Goal: Transaction & Acquisition: Purchase product/service

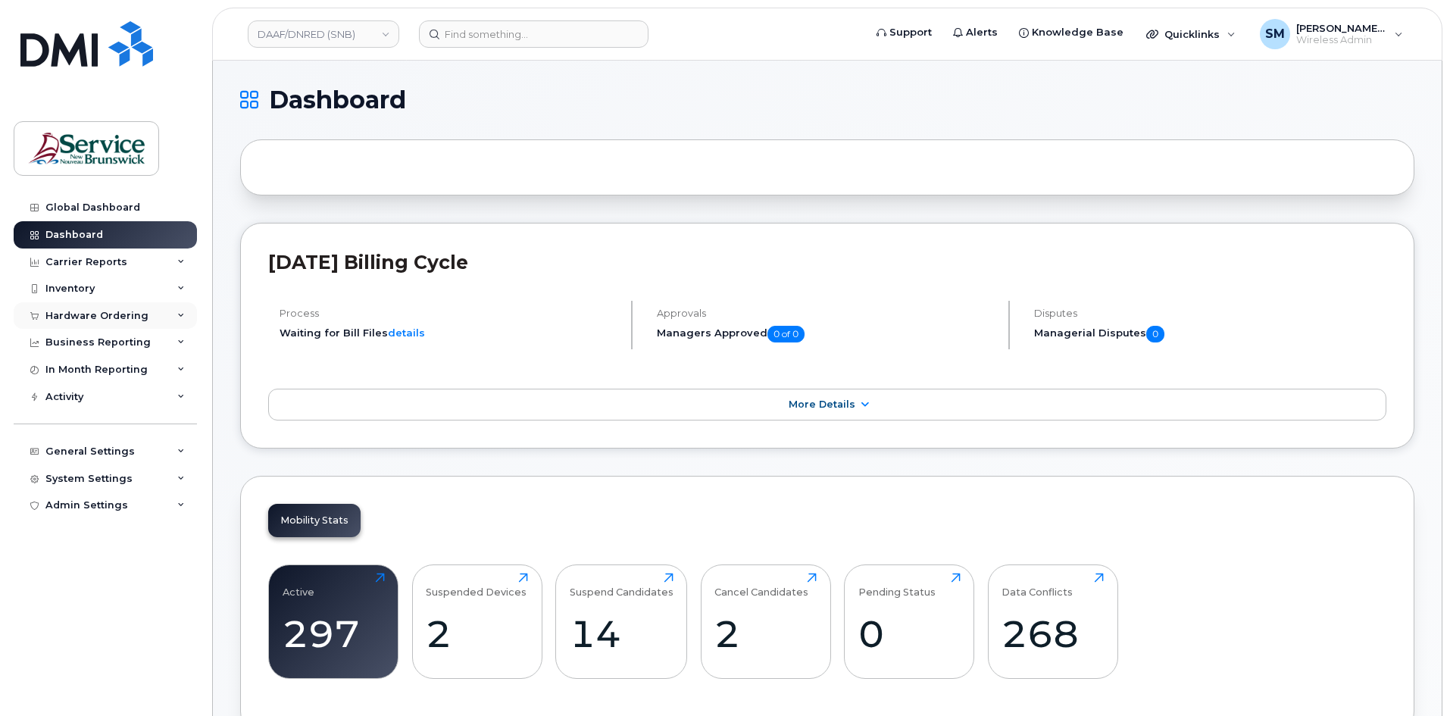
click at [93, 313] on div "Hardware Ordering" at bounding box center [96, 316] width 103 height 12
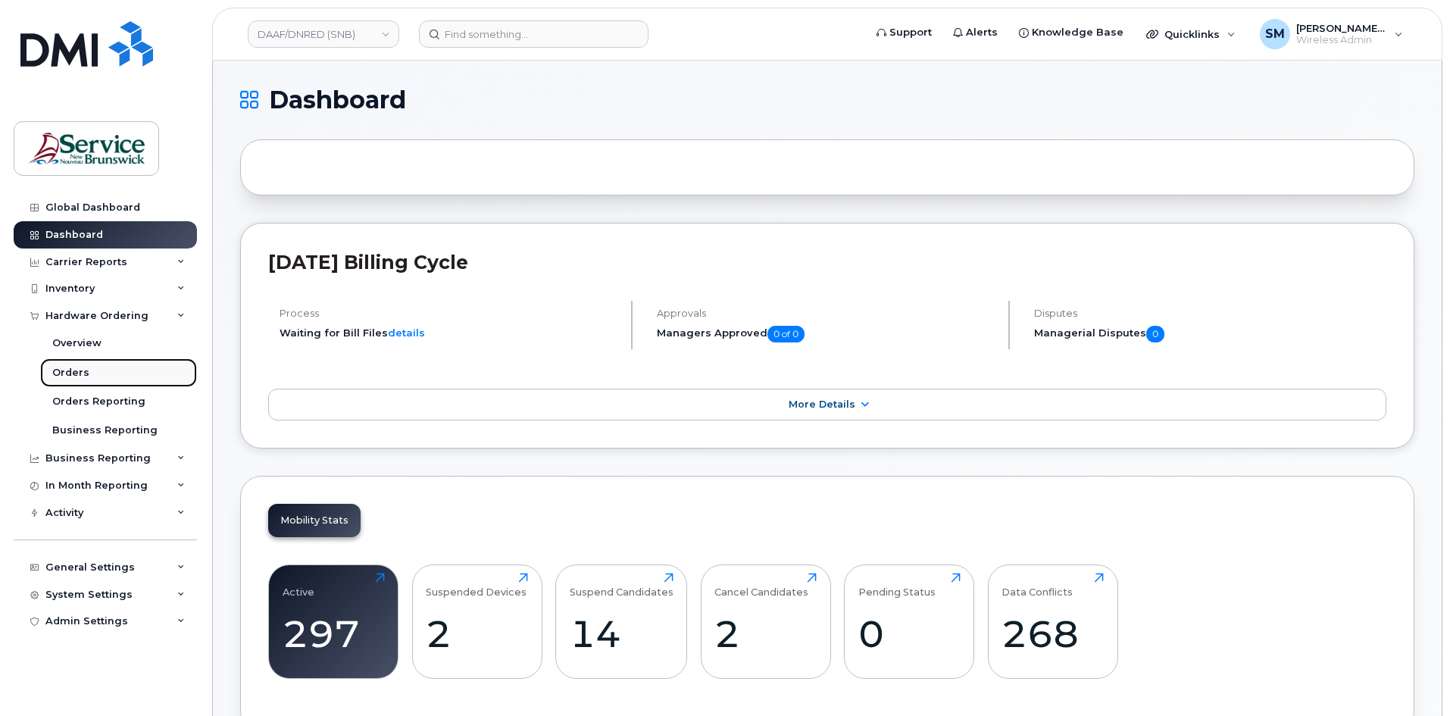
click at [70, 372] on div "Orders" at bounding box center [70, 373] width 37 height 14
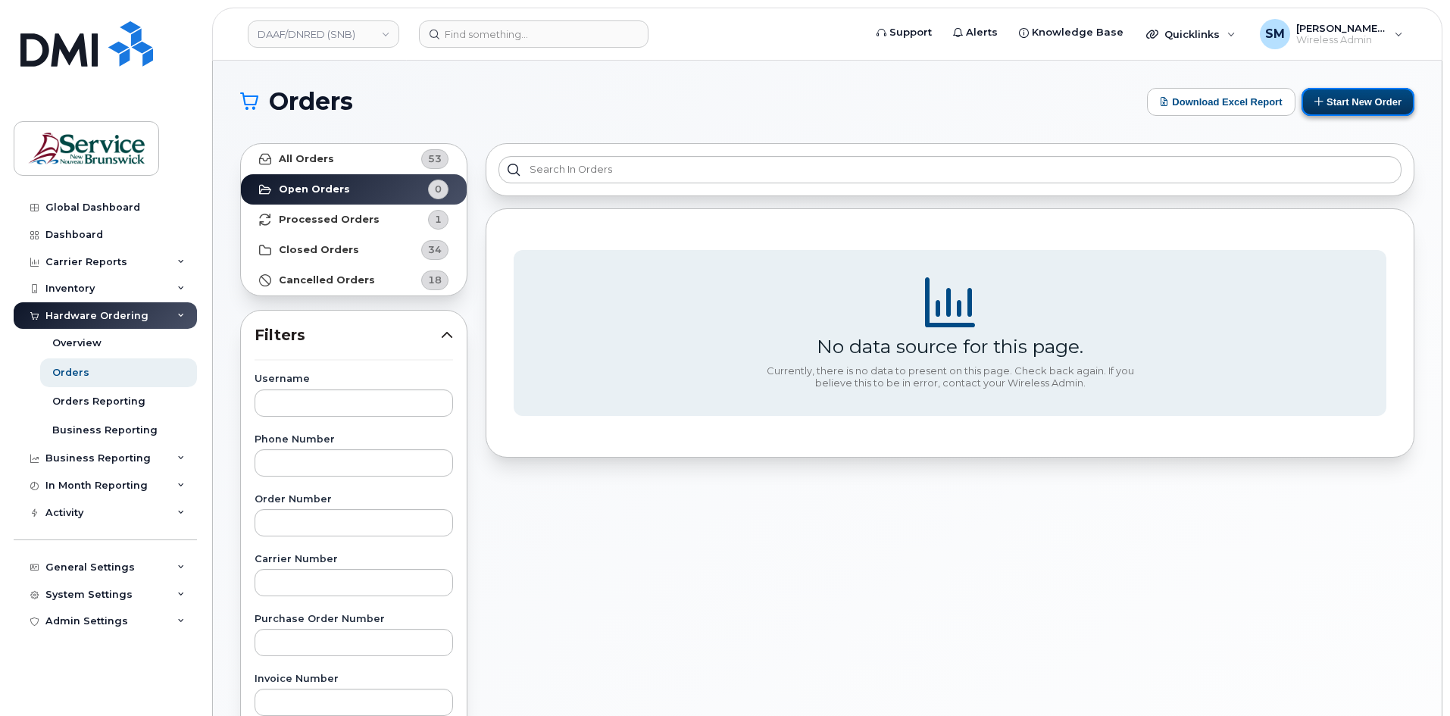
click at [1350, 105] on button "Start New Order" at bounding box center [1357, 102] width 113 height 28
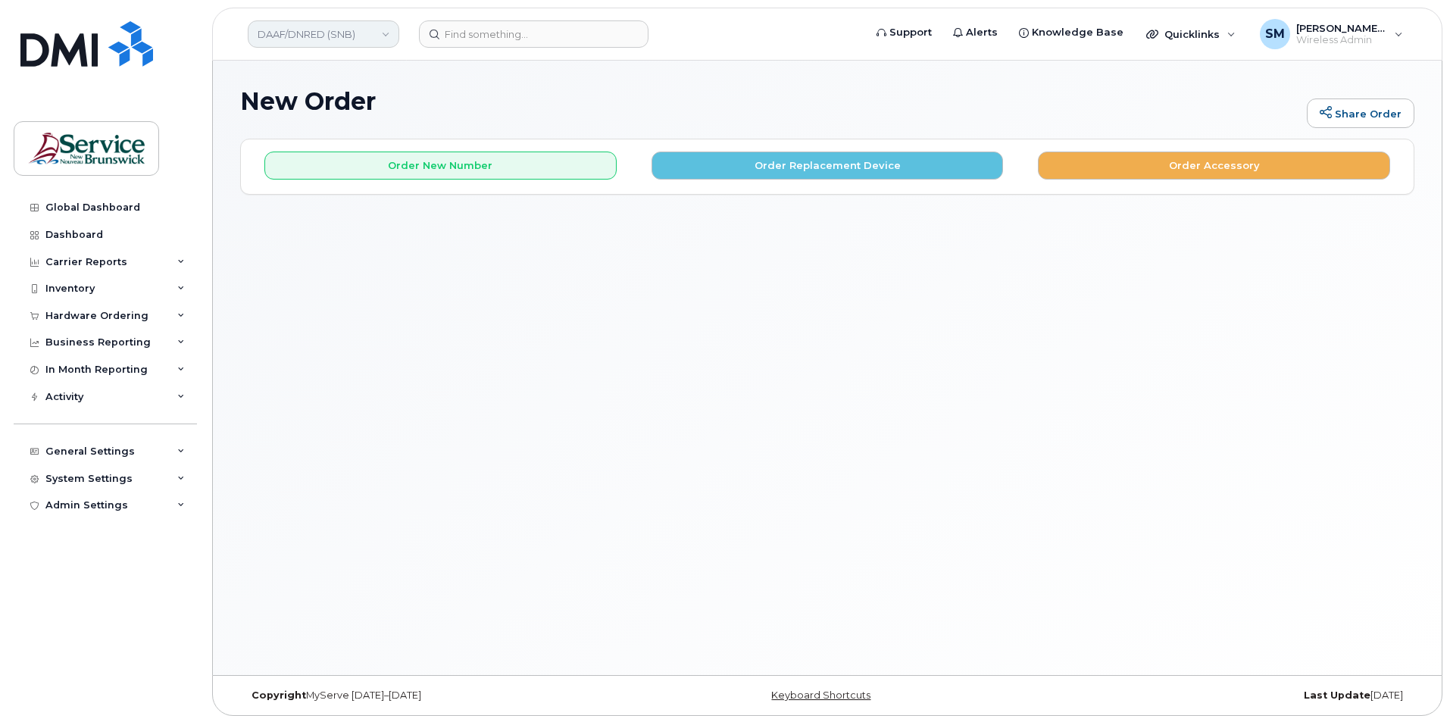
click at [377, 42] on link "DAAF/DNRED (SNB)" at bounding box center [324, 33] width 152 height 27
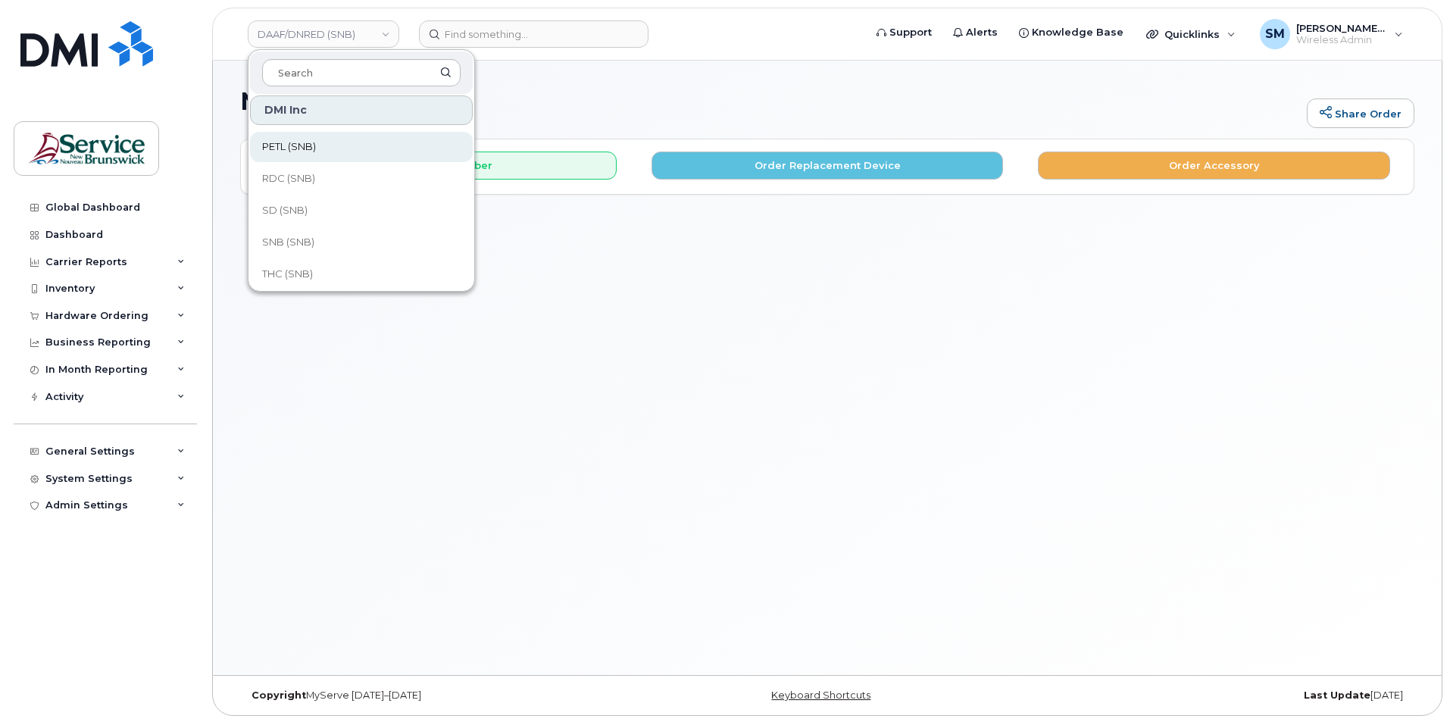
scroll to position [379, 0]
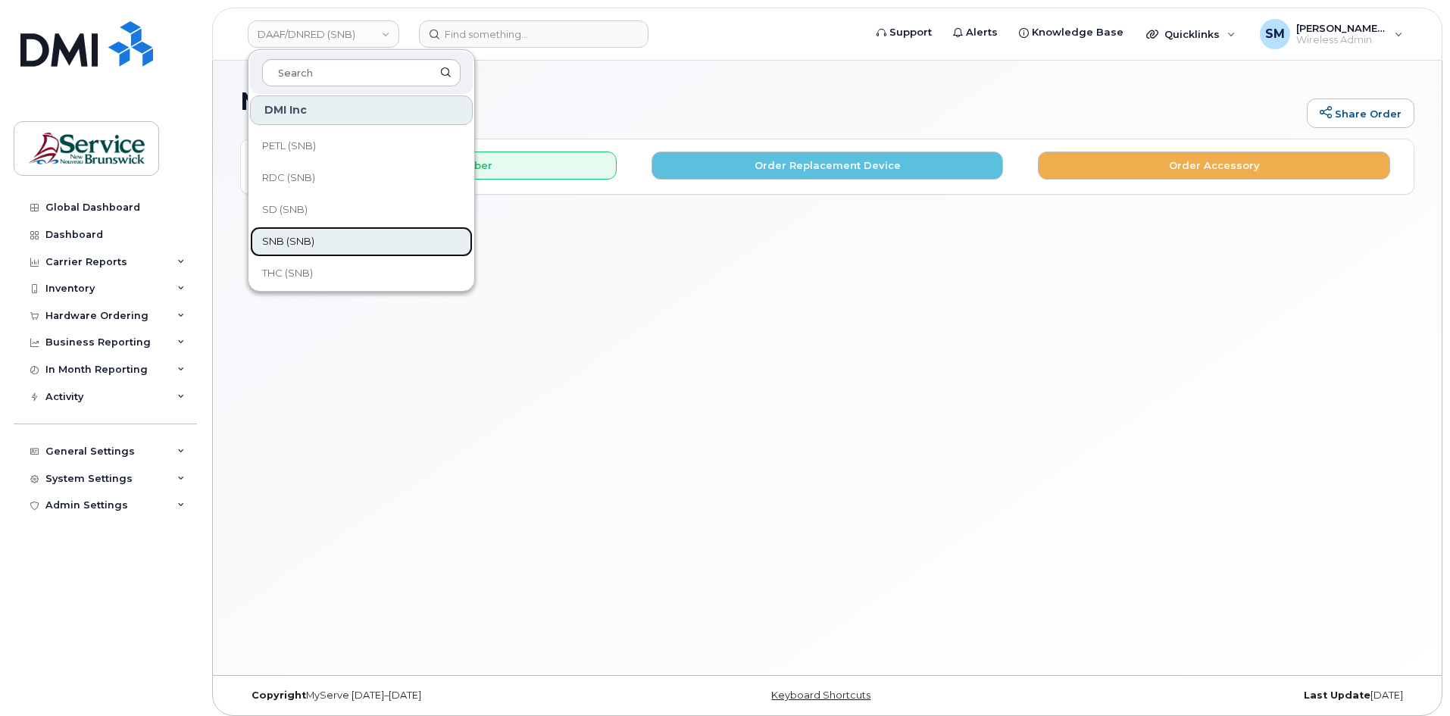
click at [292, 242] on span "SNB (SNB)" at bounding box center [288, 241] width 52 height 15
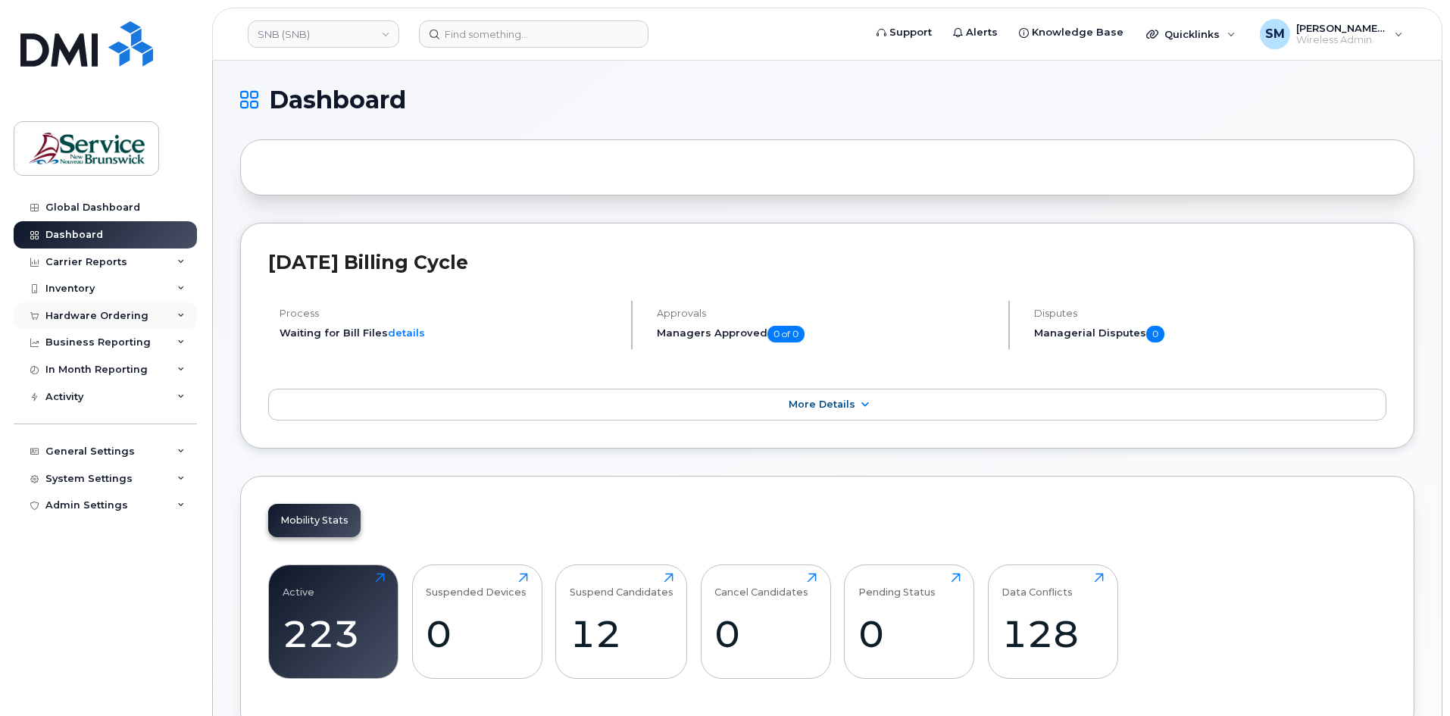
click at [99, 314] on div "Hardware Ordering" at bounding box center [96, 316] width 103 height 12
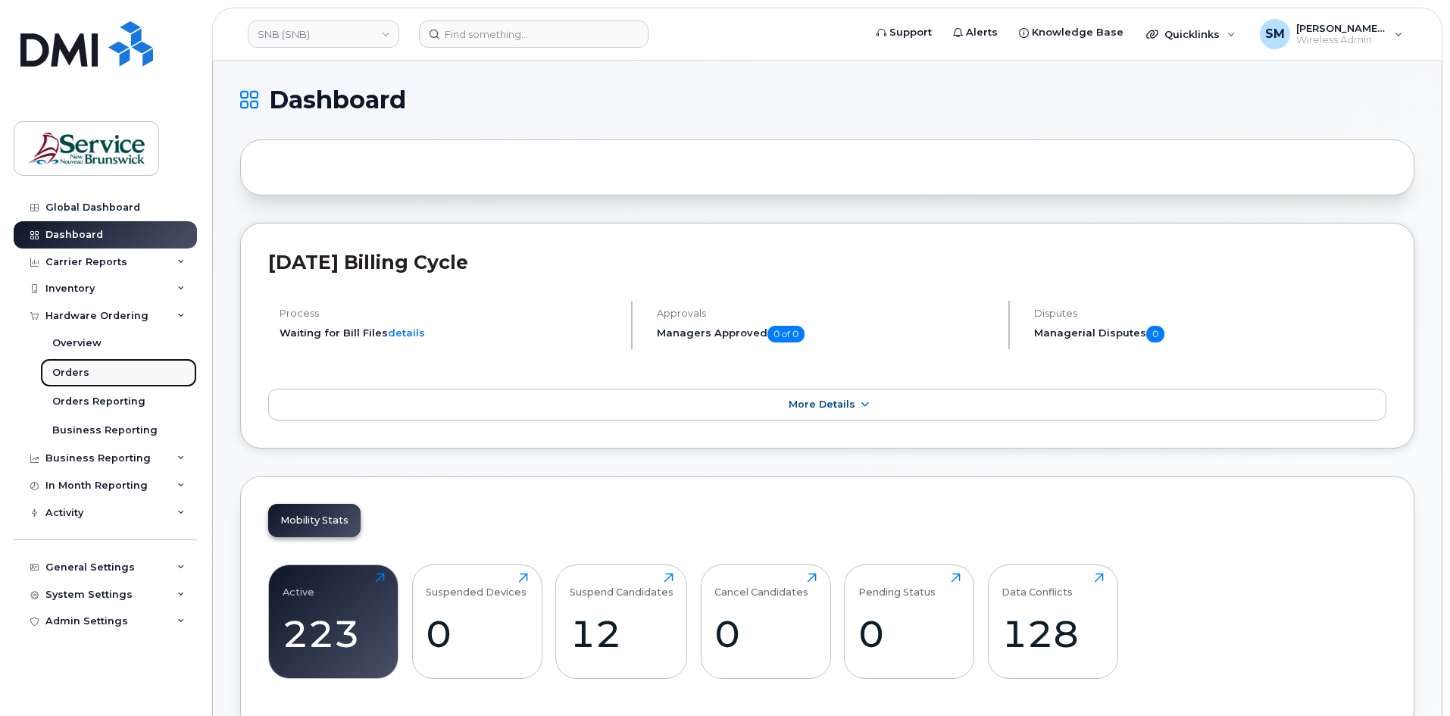
click at [83, 379] on div "Orders" at bounding box center [70, 373] width 37 height 14
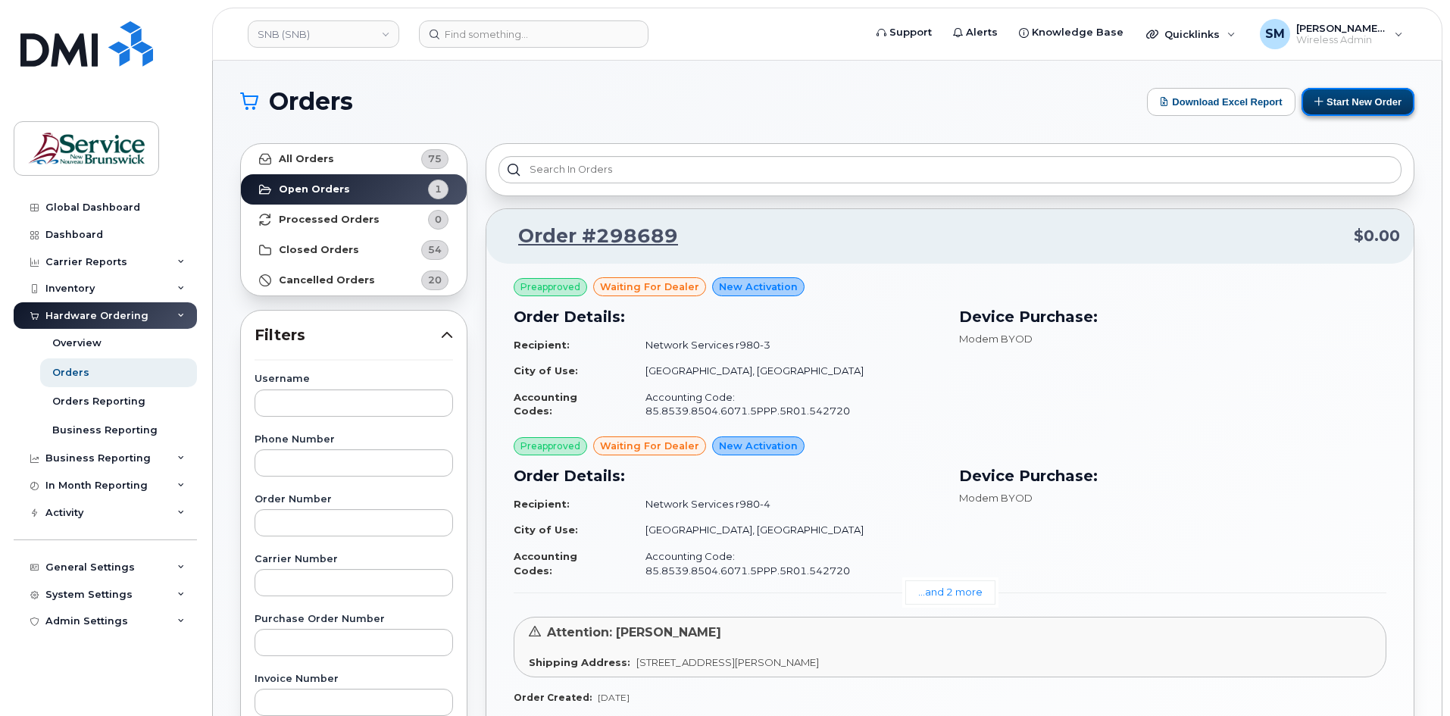
click at [1340, 97] on button "Start New Order" at bounding box center [1357, 102] width 113 height 28
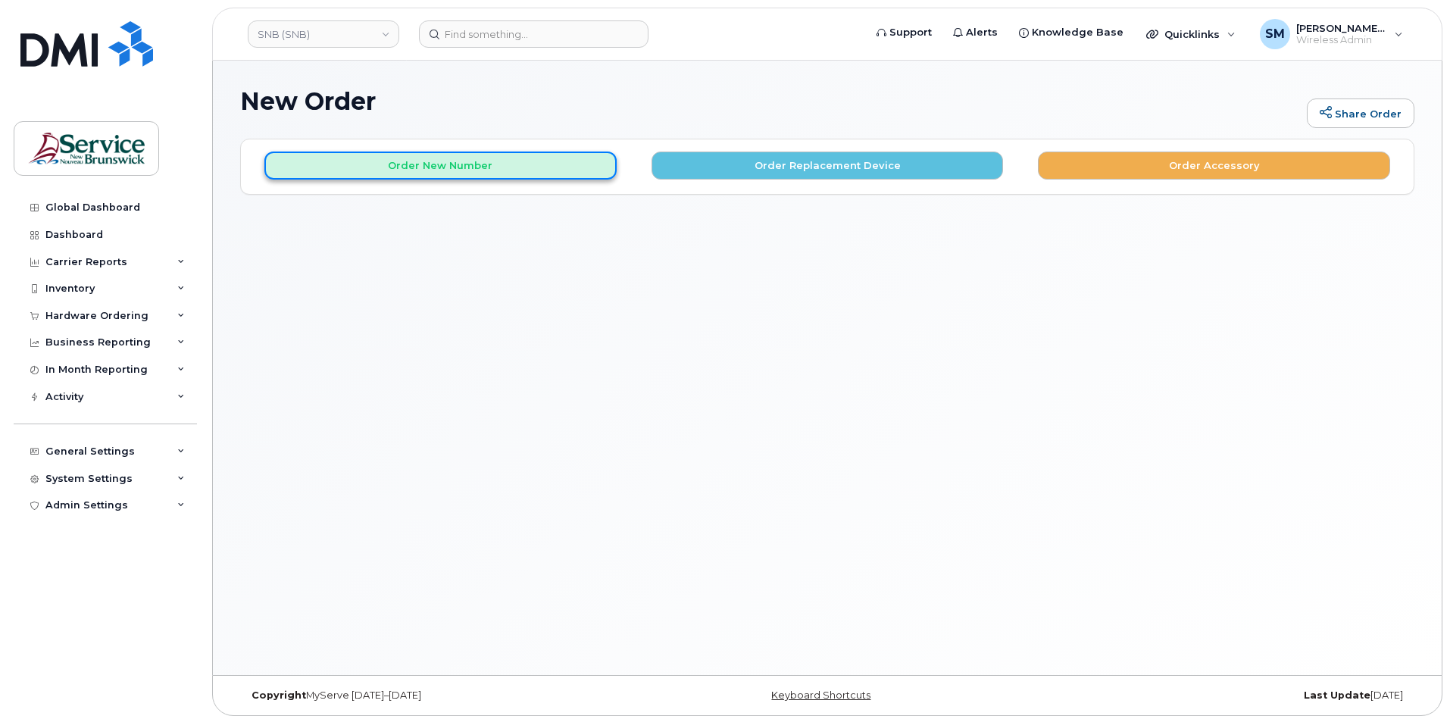
click at [342, 178] on button "Order New Number" at bounding box center [440, 166] width 352 height 28
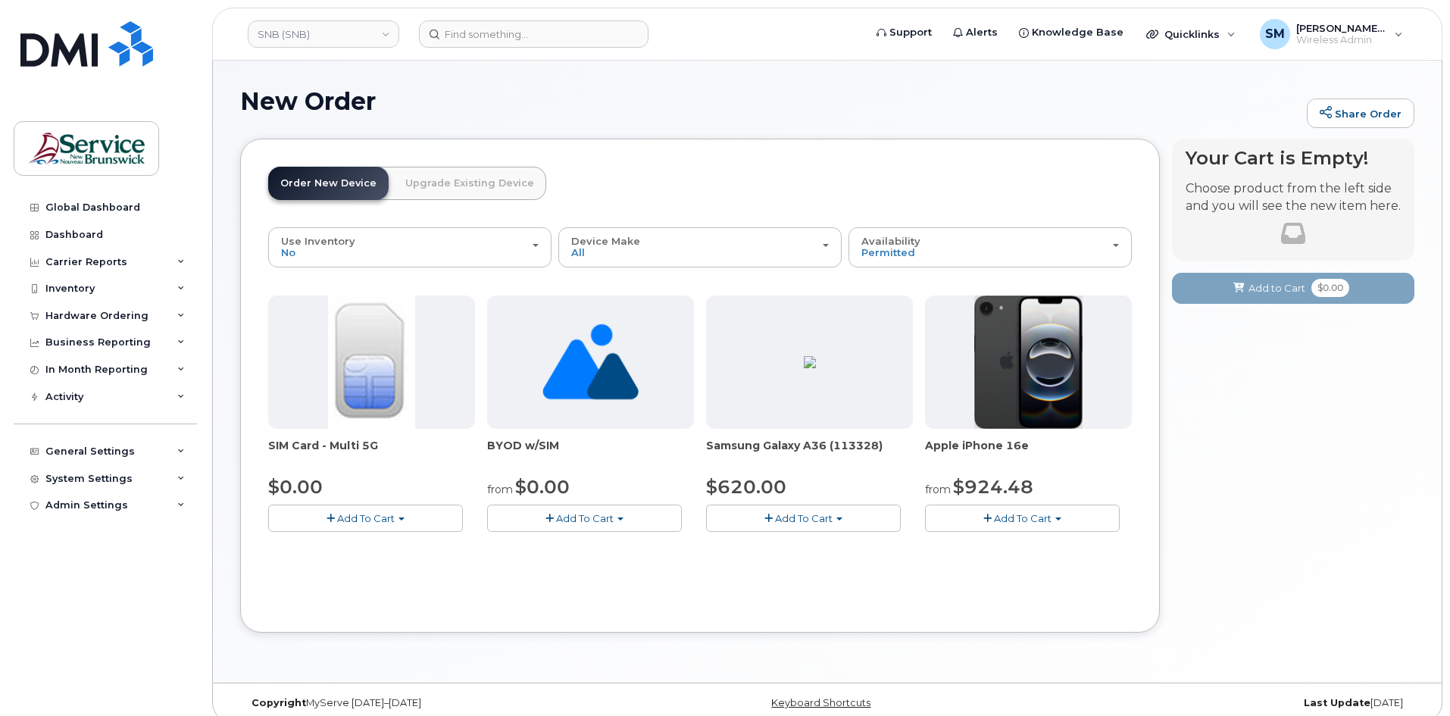
click at [861, 520] on button "Add To Cart" at bounding box center [803, 518] width 195 height 27
click at [790, 544] on span "Model Black 128 GB is available" at bounding box center [815, 546] width 158 height 12
click at [811, 503] on div "Samsung Galaxy A36 (113328) $620.00 Add To Cart Model Black 128 GB is available…" at bounding box center [809, 413] width 207 height 236
click at [802, 512] on span "Add To Cart" at bounding box center [804, 518] width 58 height 12
click at [770, 570] on link "$620.00 - 30-day activation (128GB model)" at bounding box center [833, 564] width 247 height 19
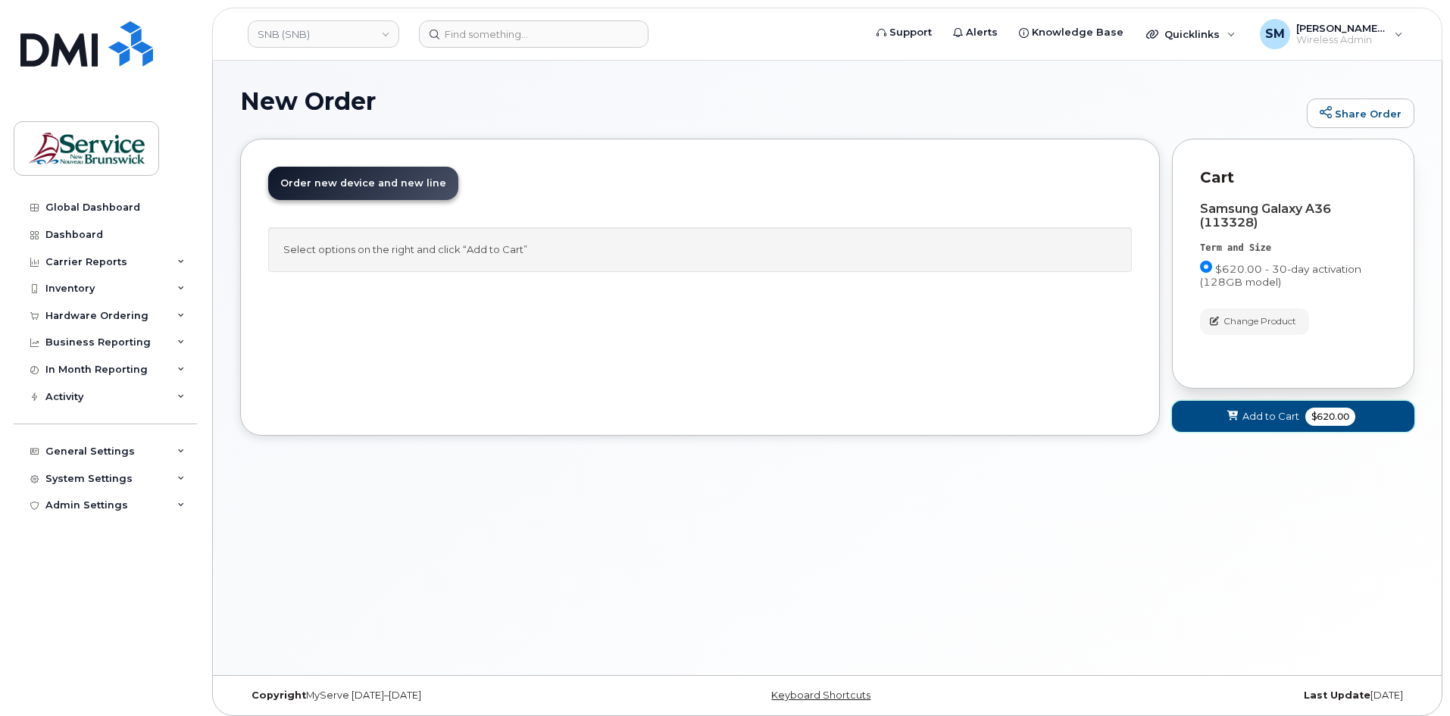
click at [1229, 423] on span at bounding box center [1233, 416] width 14 height 14
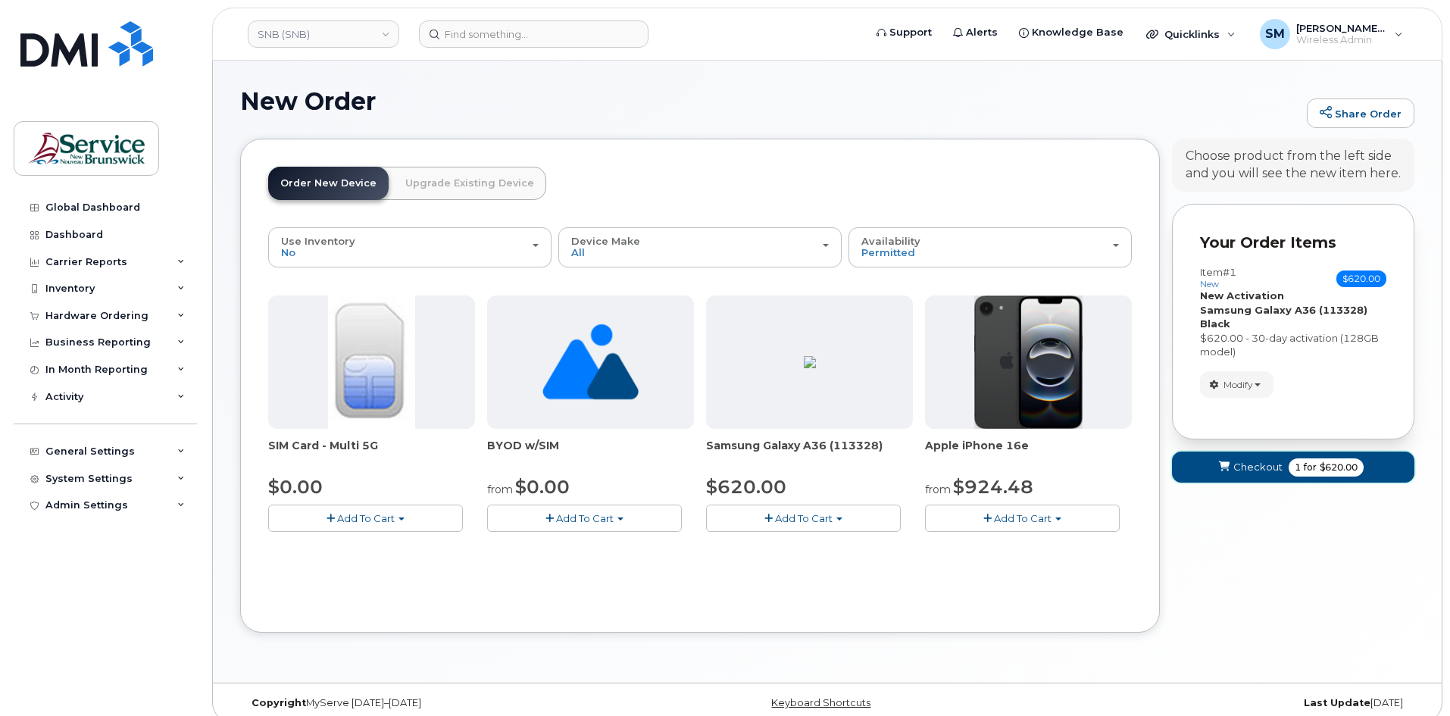
click at [1213, 467] on button "Checkout 1 for $620.00" at bounding box center [1293, 466] width 242 height 31
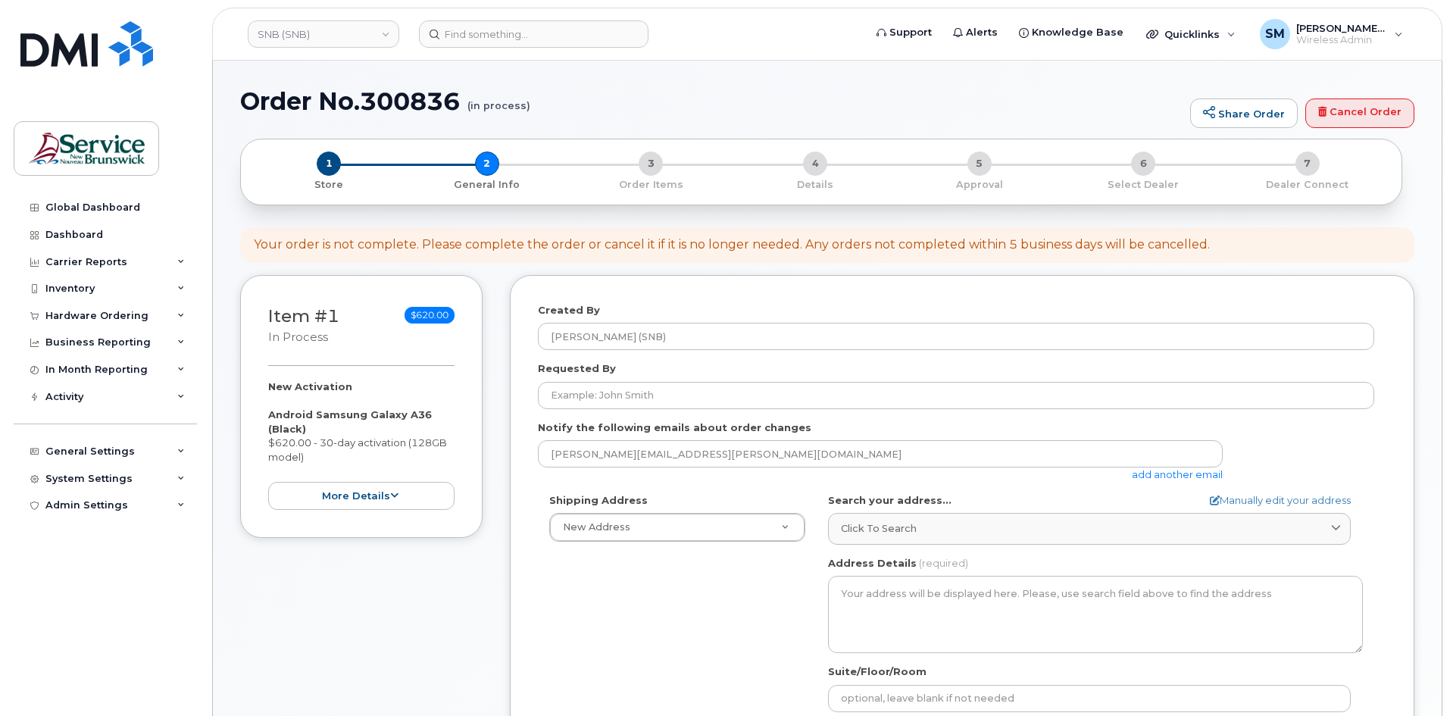
select select
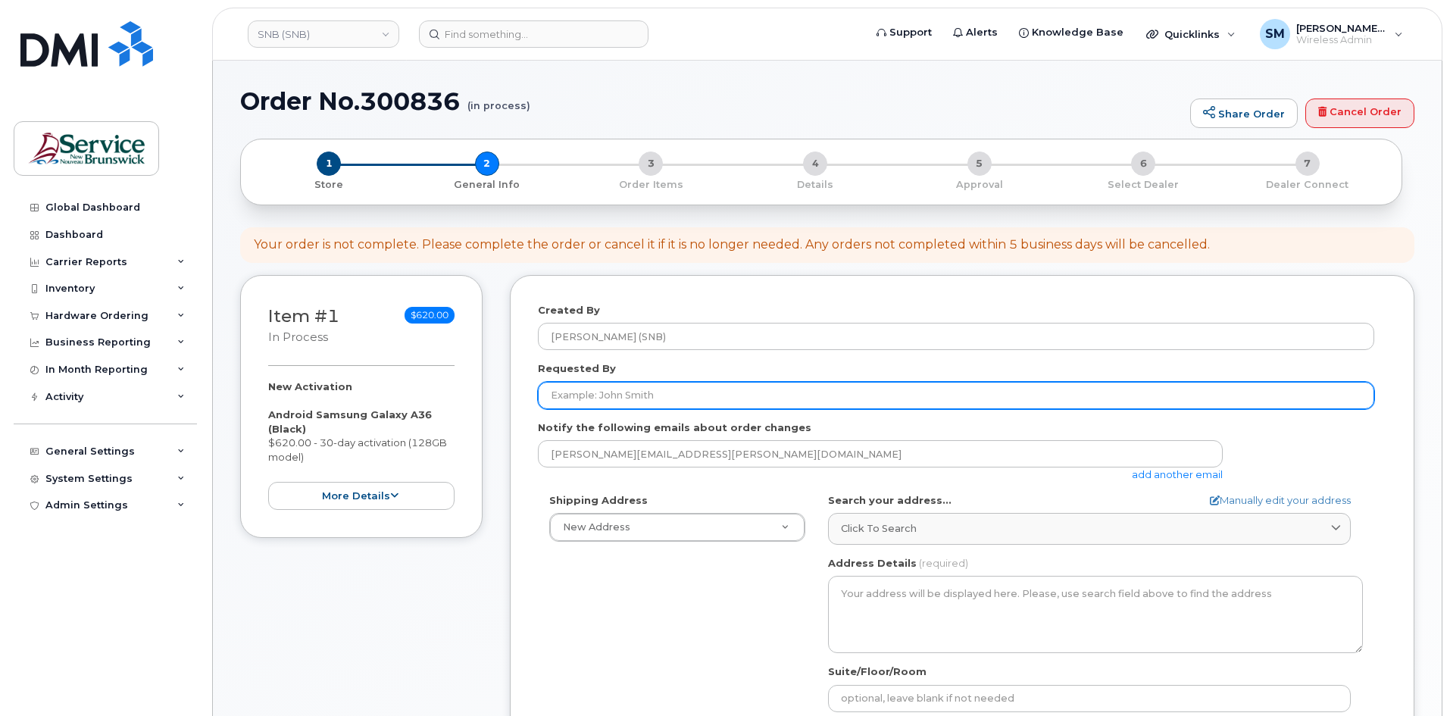
click at [642, 395] on input "Requested By" at bounding box center [956, 395] width 836 height 27
paste input "[PERSON_NAME][EMAIL_ADDRESS][PERSON_NAME][DOMAIN_NAME]"
type input "[PERSON_NAME][EMAIL_ADDRESS][PERSON_NAME][DOMAIN_NAME]"
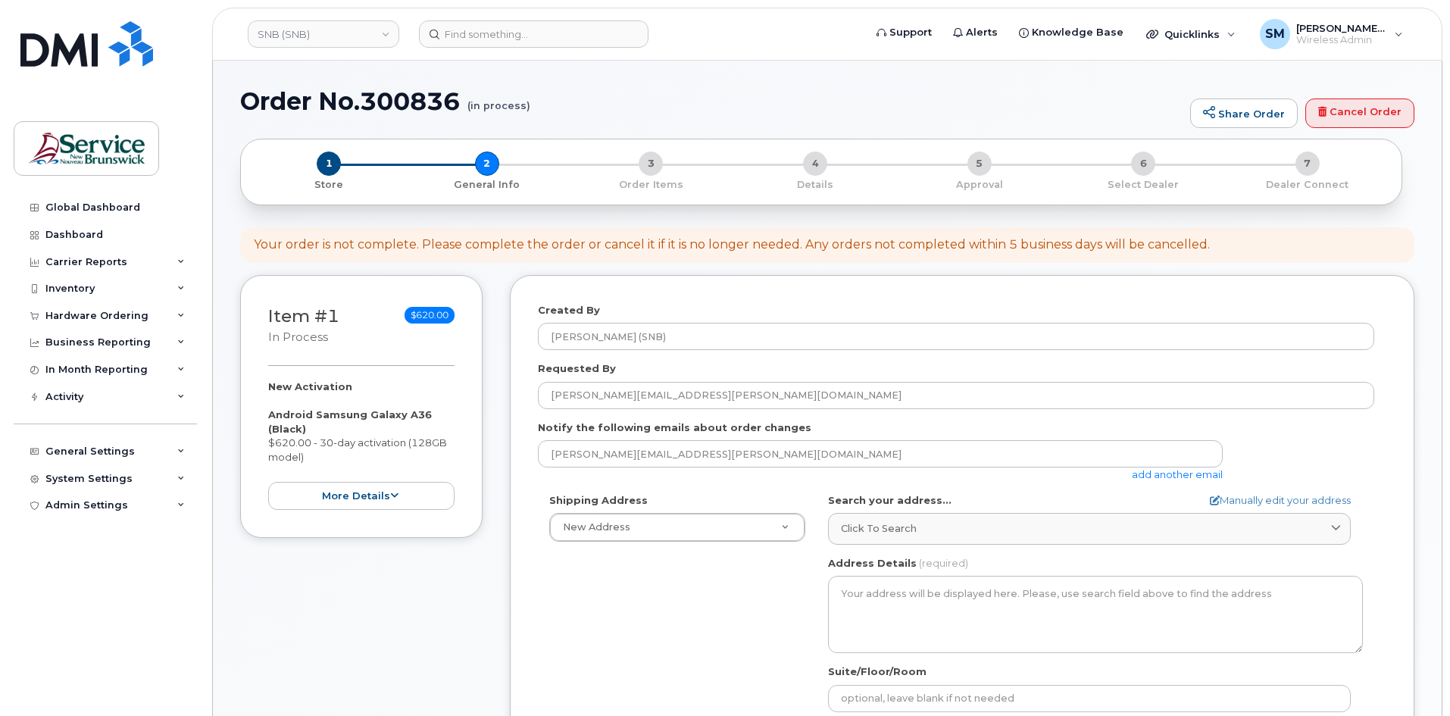
click at [711, 509] on div "Shipping Address New Address New Address ASD-E Main Office ASD-N Bathurst Educa…" at bounding box center [677, 517] width 279 height 49
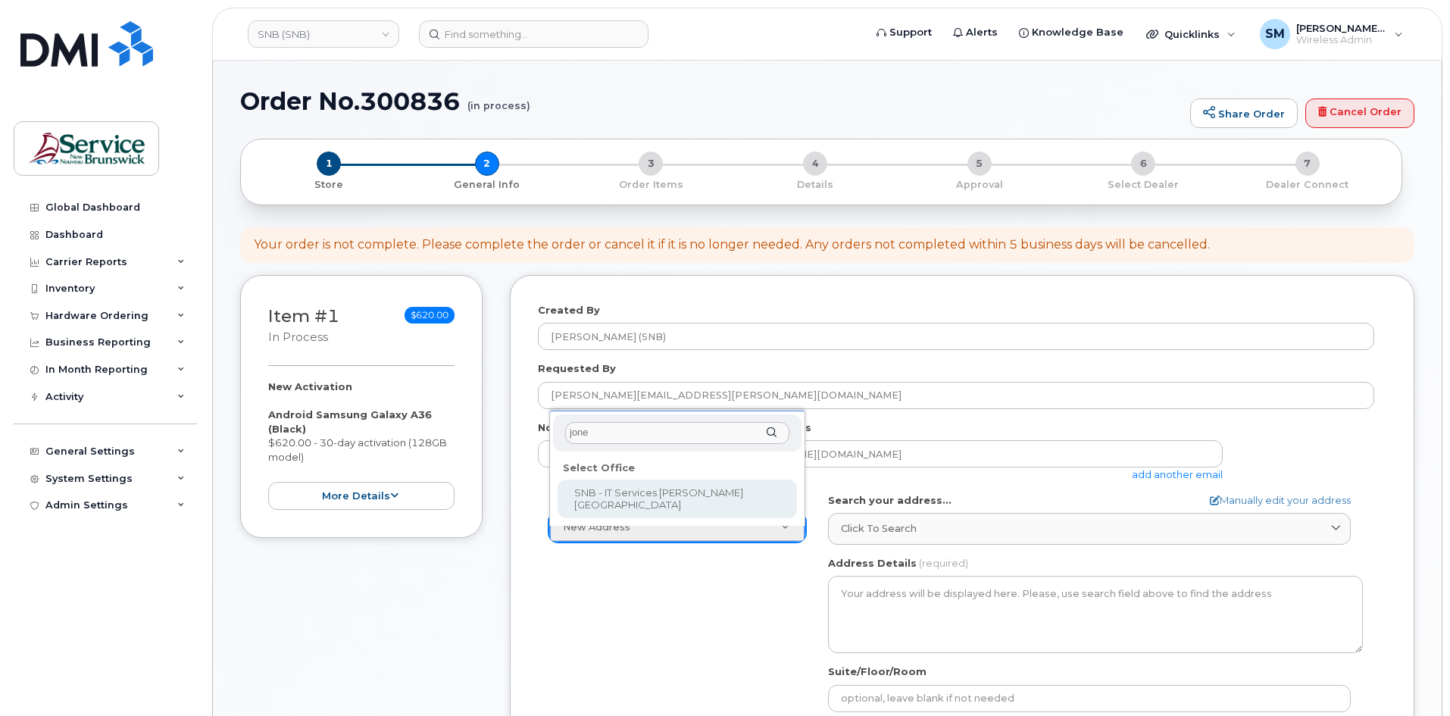
type input "jones"
select select
type textarea "105-1600 Main St Moncton New Brunswick E1E 1G5"
type input "Fred Doiron/Jeff McIntyre/Vincent Hache/Sebastien Bernard"
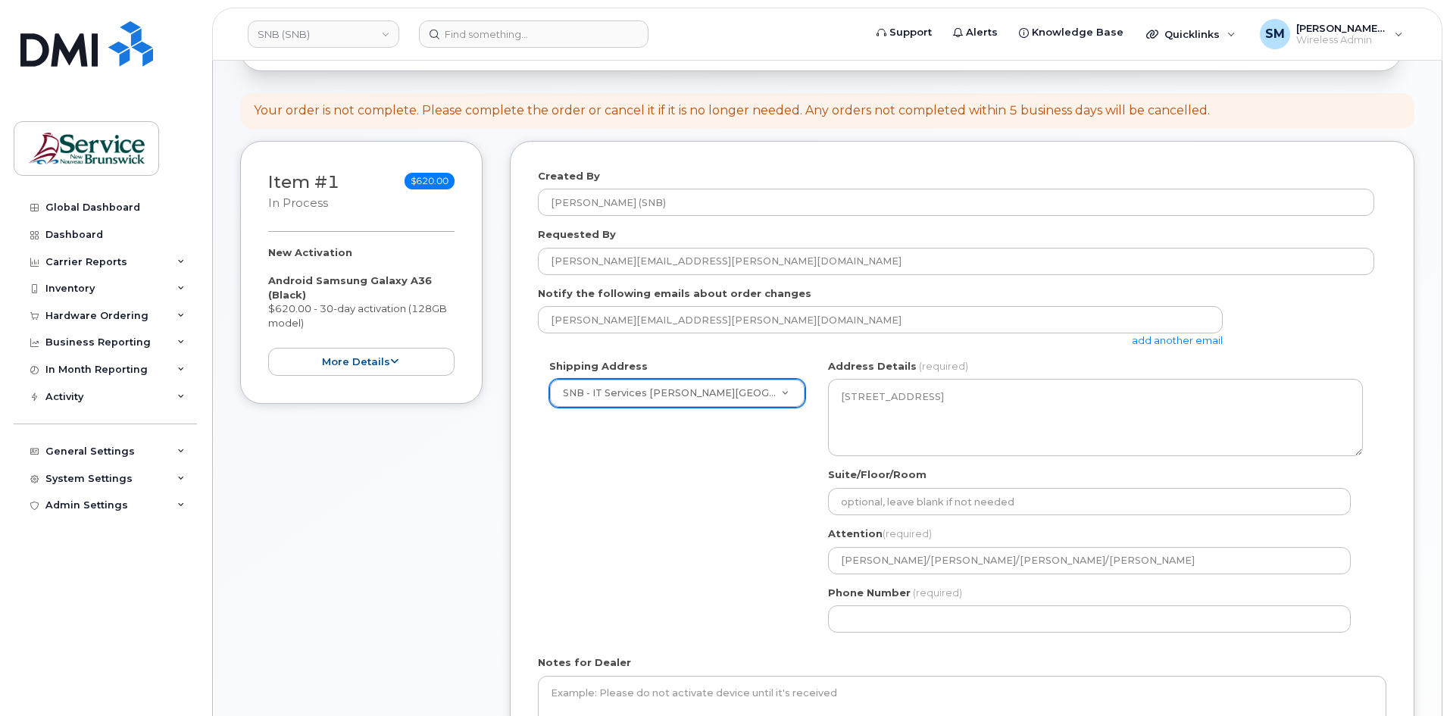
scroll to position [152, 0]
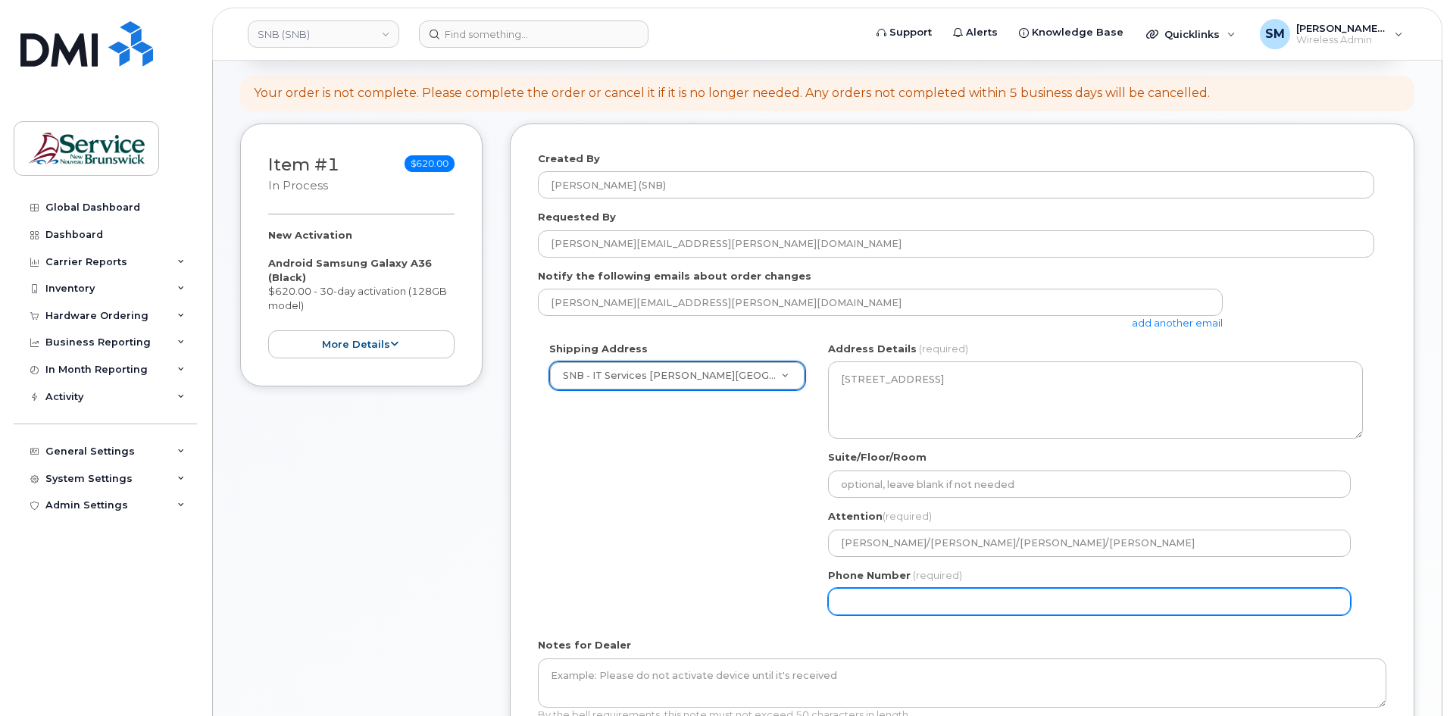
click at [895, 599] on input "Phone Number" at bounding box center [1089, 601] width 523 height 27
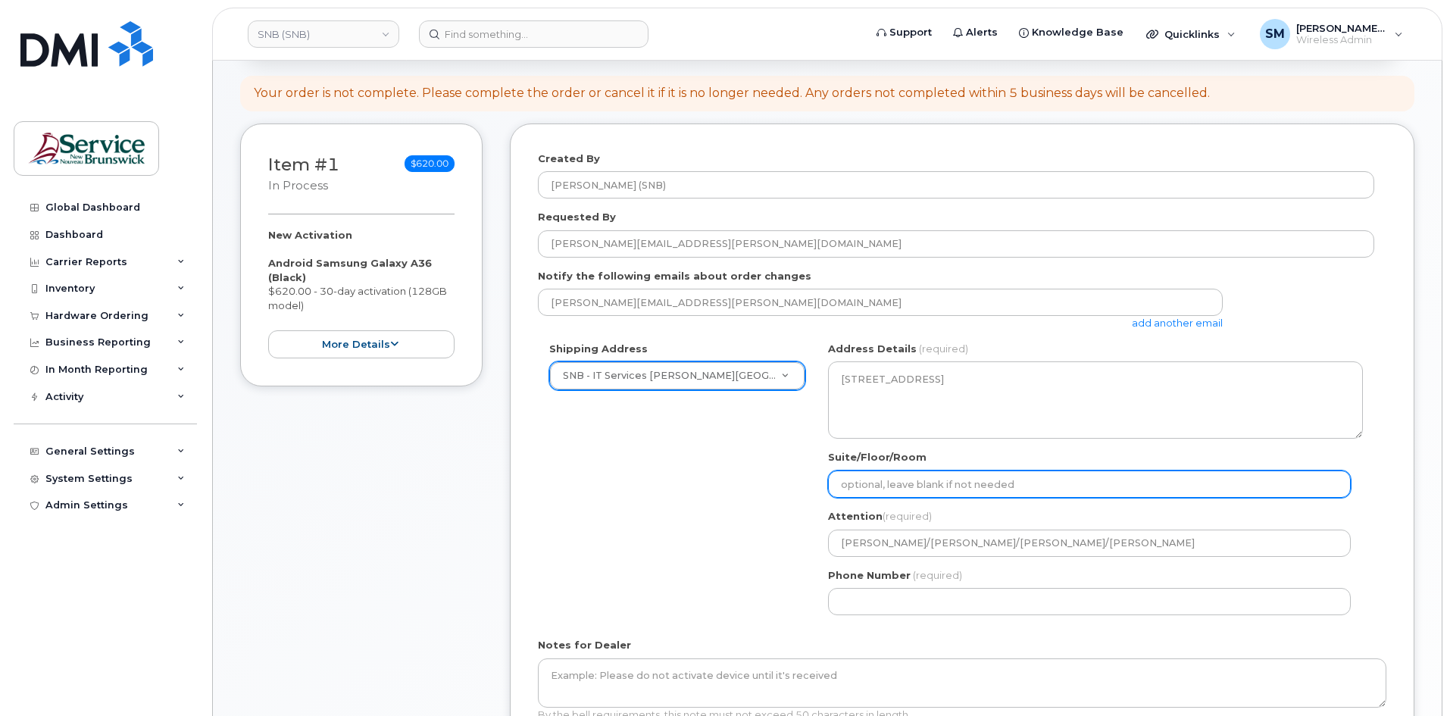
click at [917, 497] on input "Suite/Floor/Room" at bounding box center [1089, 483] width 523 height 27
paste input "WO0000000489121"
select select
type input "WO0000000489121"
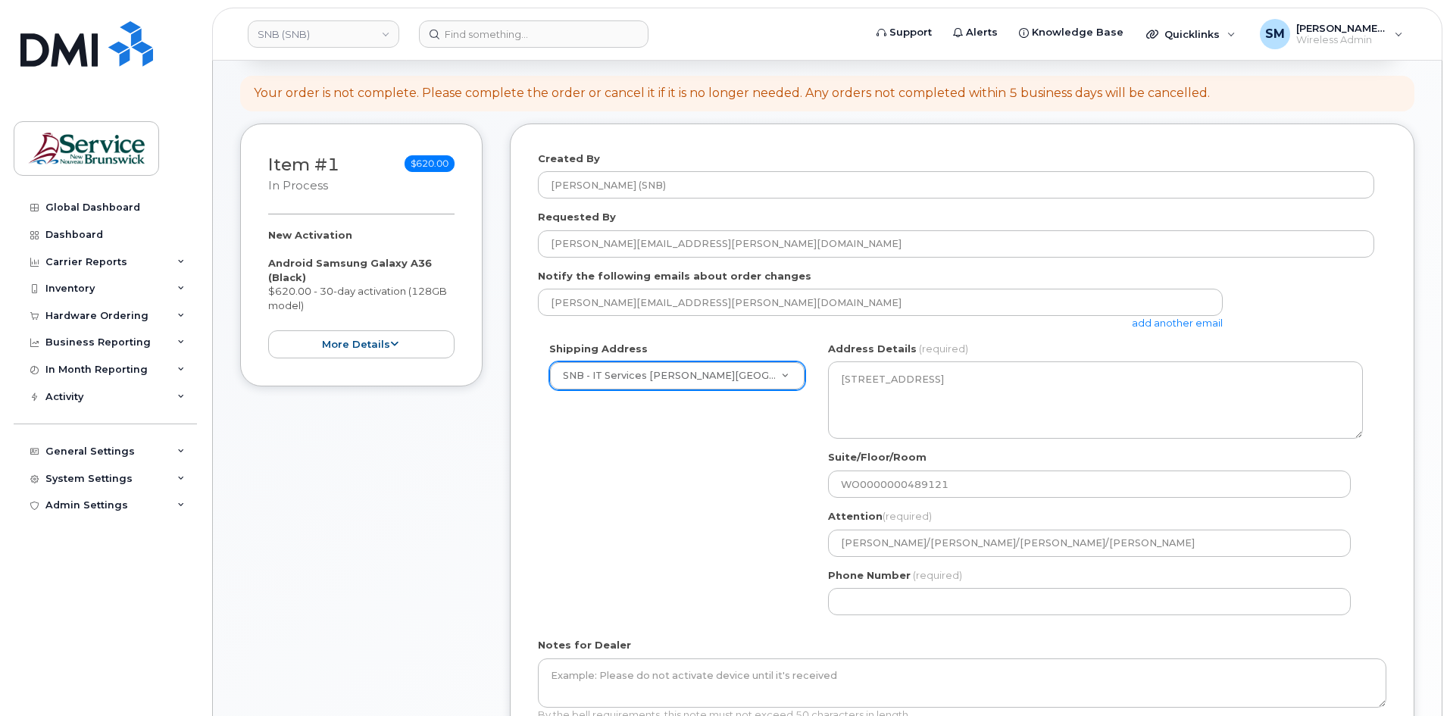
click at [812, 655] on div "Notes for Dealer By the bell requirements, this note must not exceed 50 charact…" at bounding box center [962, 680] width 848 height 84
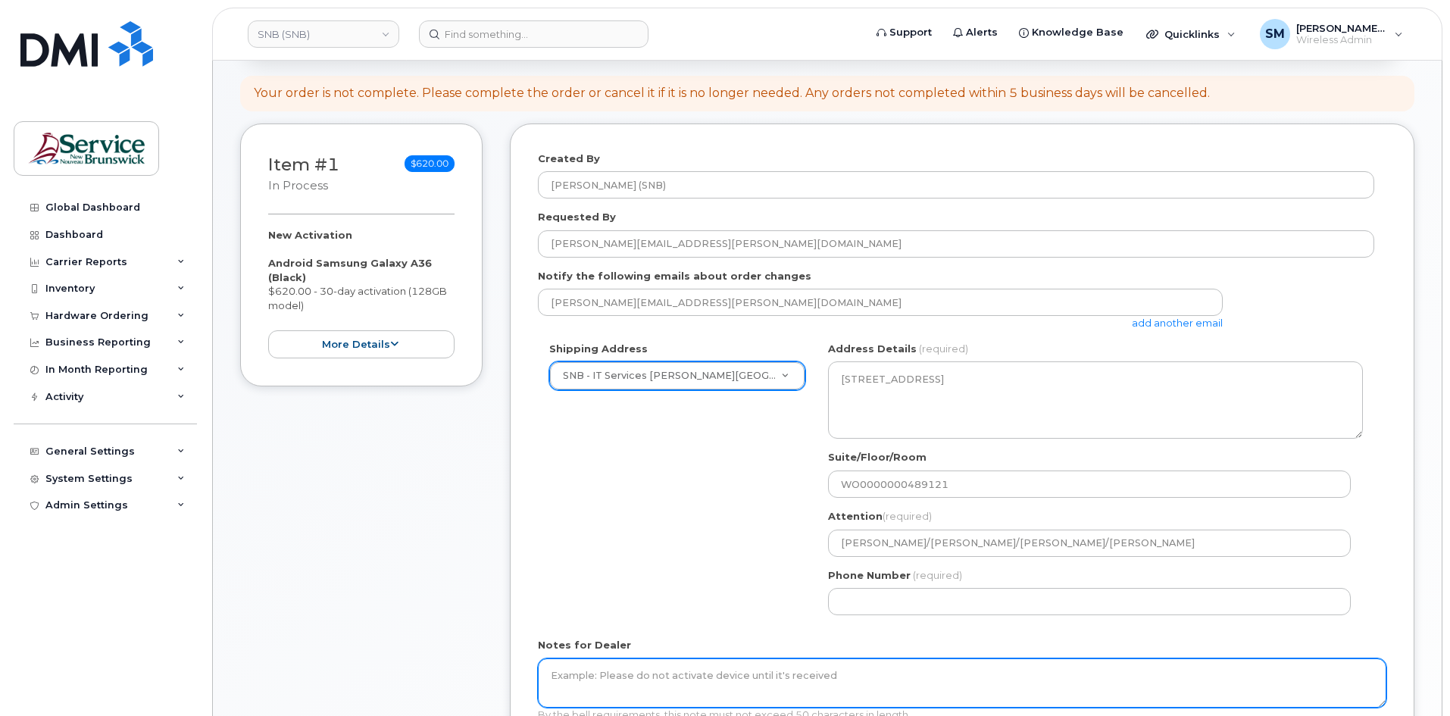
click at [809, 664] on textarea "Notes for Dealer" at bounding box center [962, 683] width 848 height 50
paste textarea "WO0000000489121"
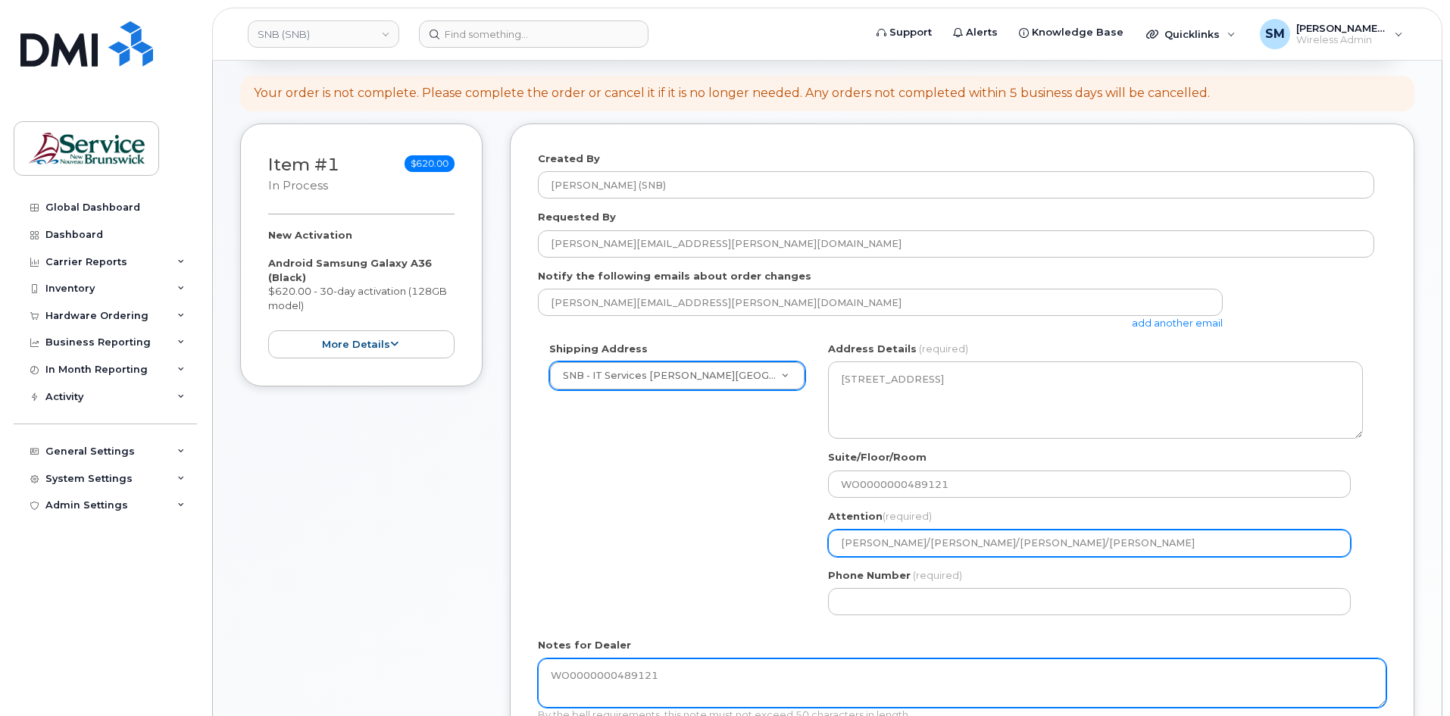
type textarea "WO0000000489121"
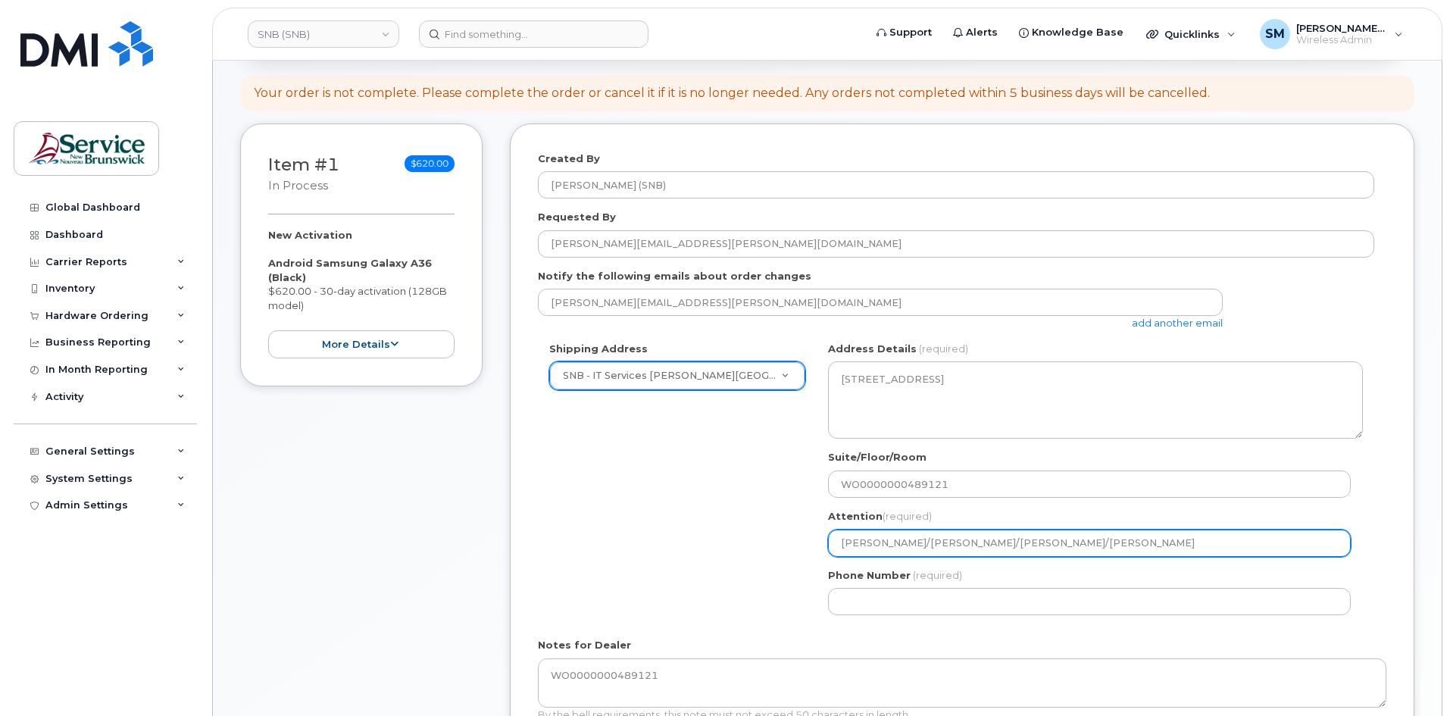
drag, startPoint x: 970, startPoint y: 544, endPoint x: 1334, endPoint y: 539, distance: 364.4
click at [1334, 539] on input "Fred Doiron/Jeff McIntyre/Vincent Hache/Sebastien Bernard" at bounding box center [1089, 543] width 523 height 27
select select
type input "Fred Doiron/Jeff McIntyre/"
select select
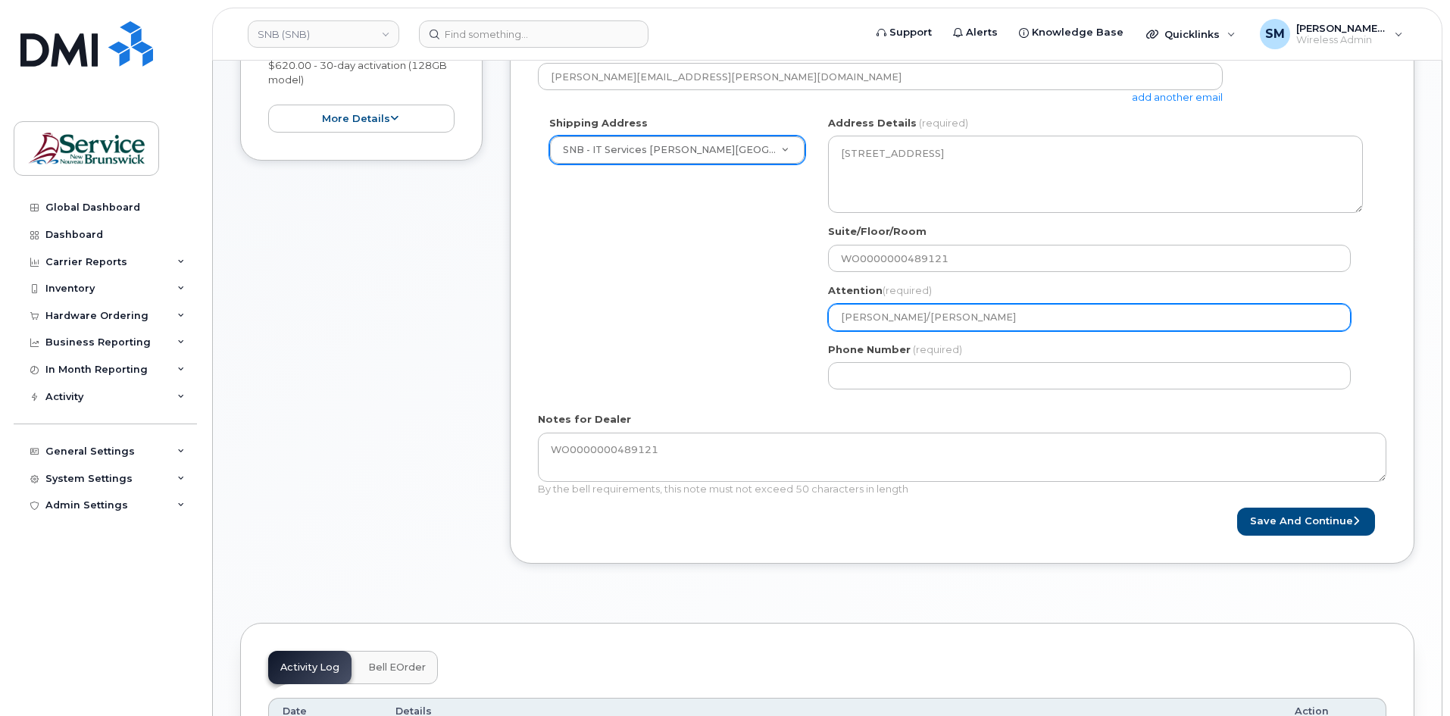
scroll to position [379, 0]
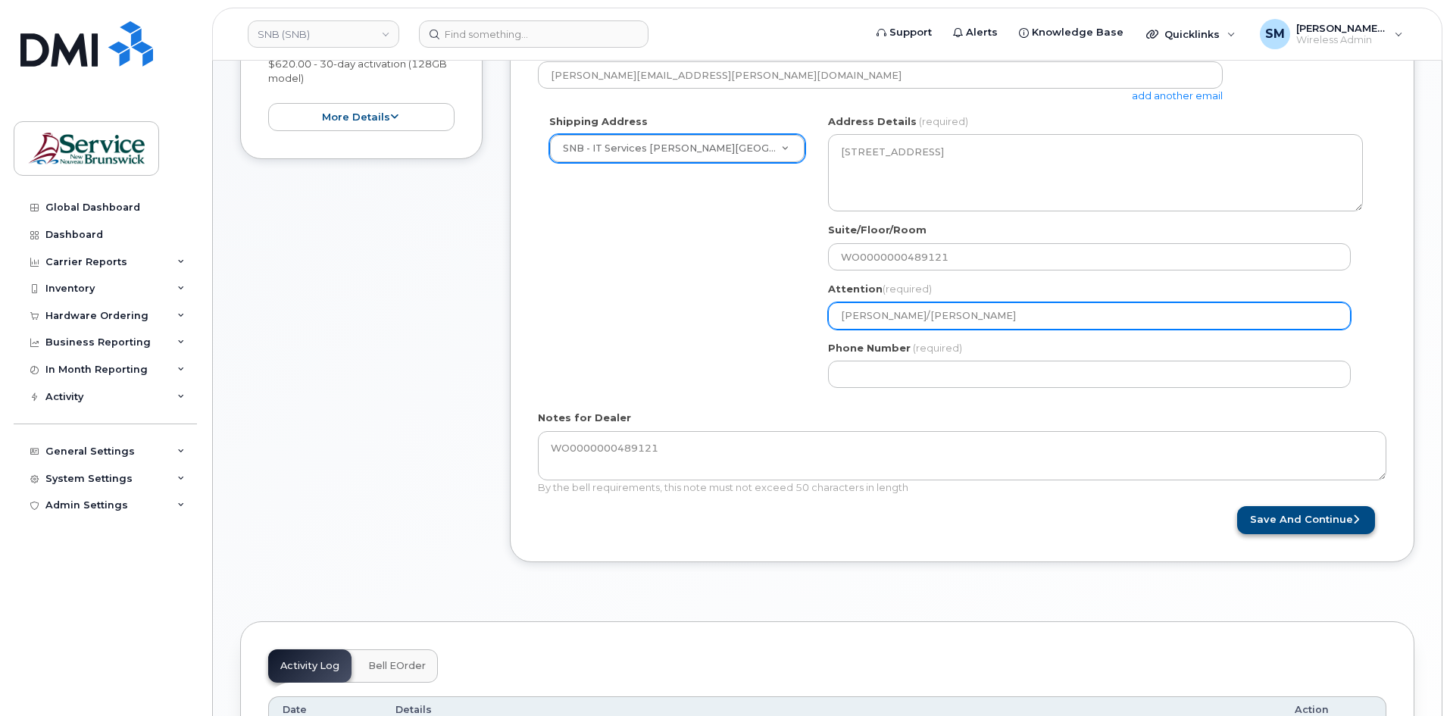
type input "[PERSON_NAME]/[PERSON_NAME]"
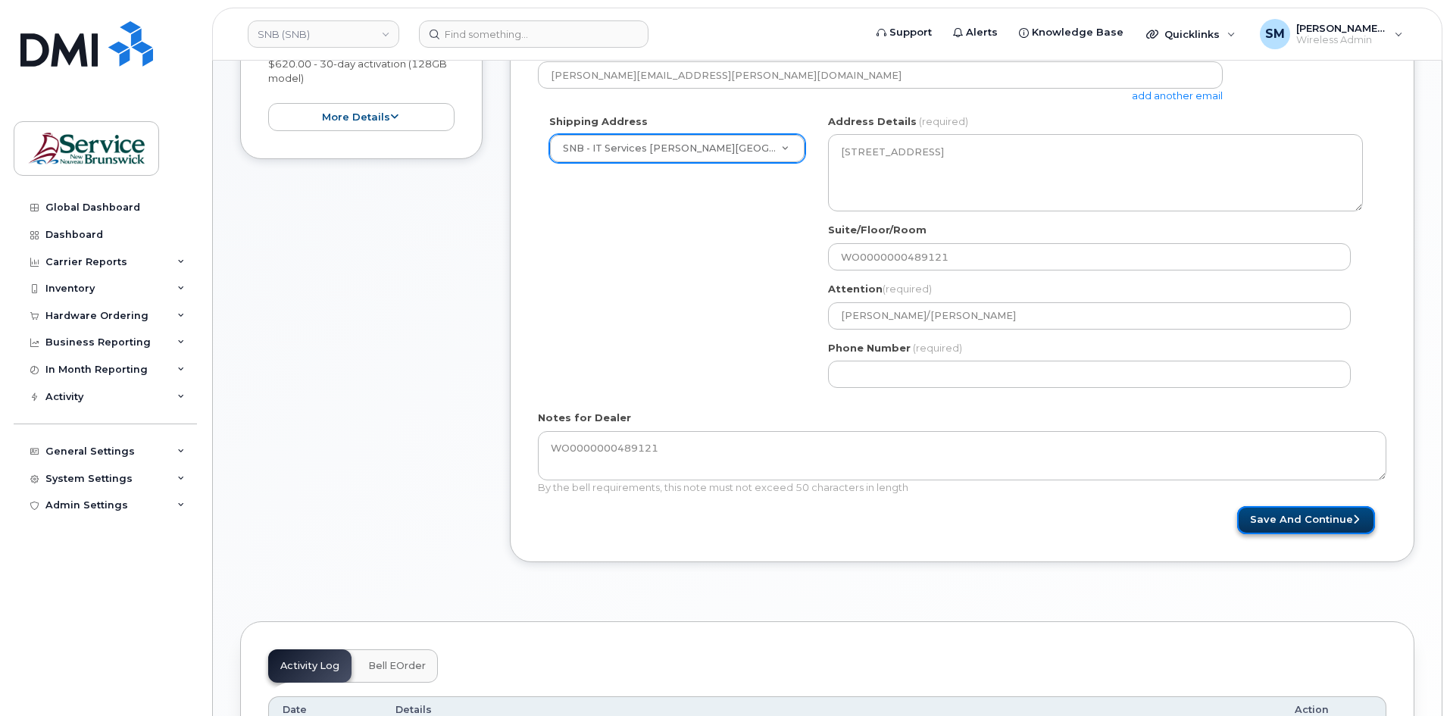
click at [1323, 523] on button "Save and Continue" at bounding box center [1306, 520] width 138 height 28
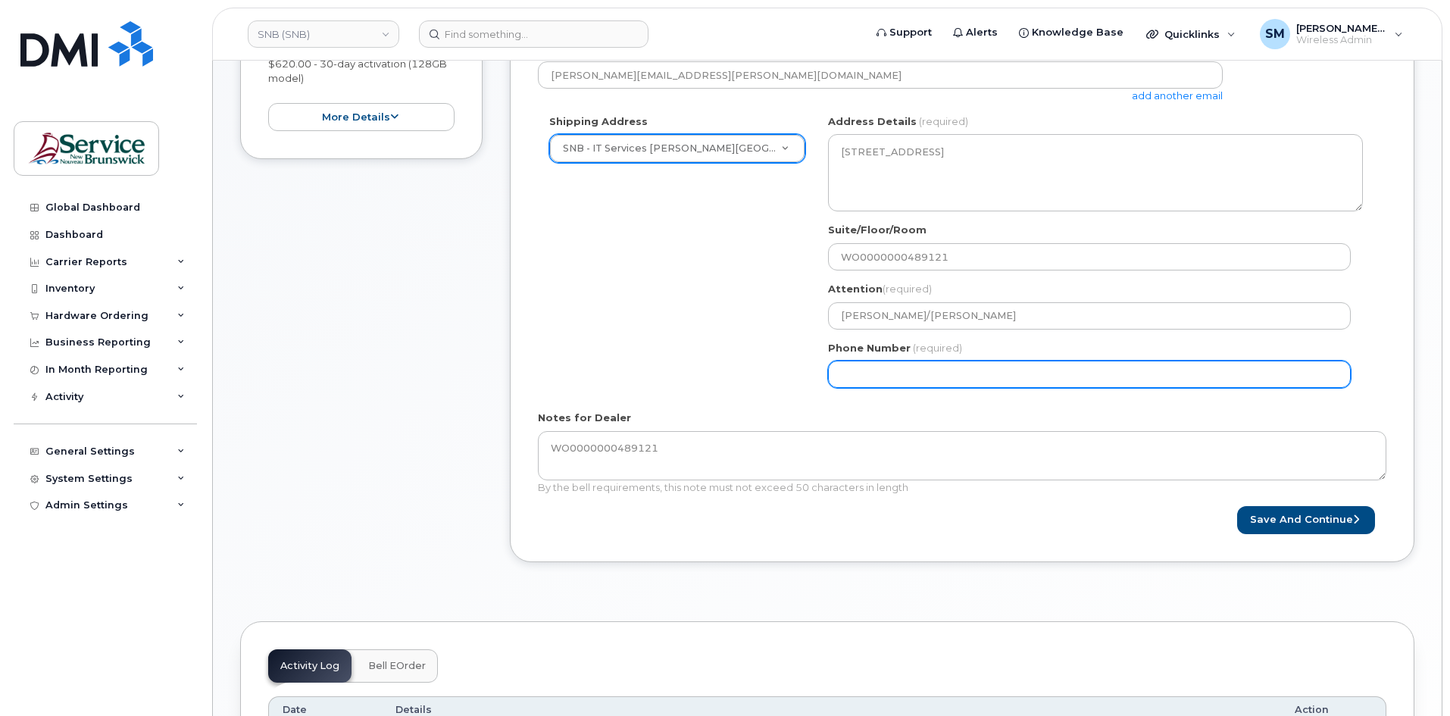
click at [873, 373] on input "Phone Number" at bounding box center [1089, 374] width 523 height 27
select select
type input "506639633"
select select
type input "5066396338"
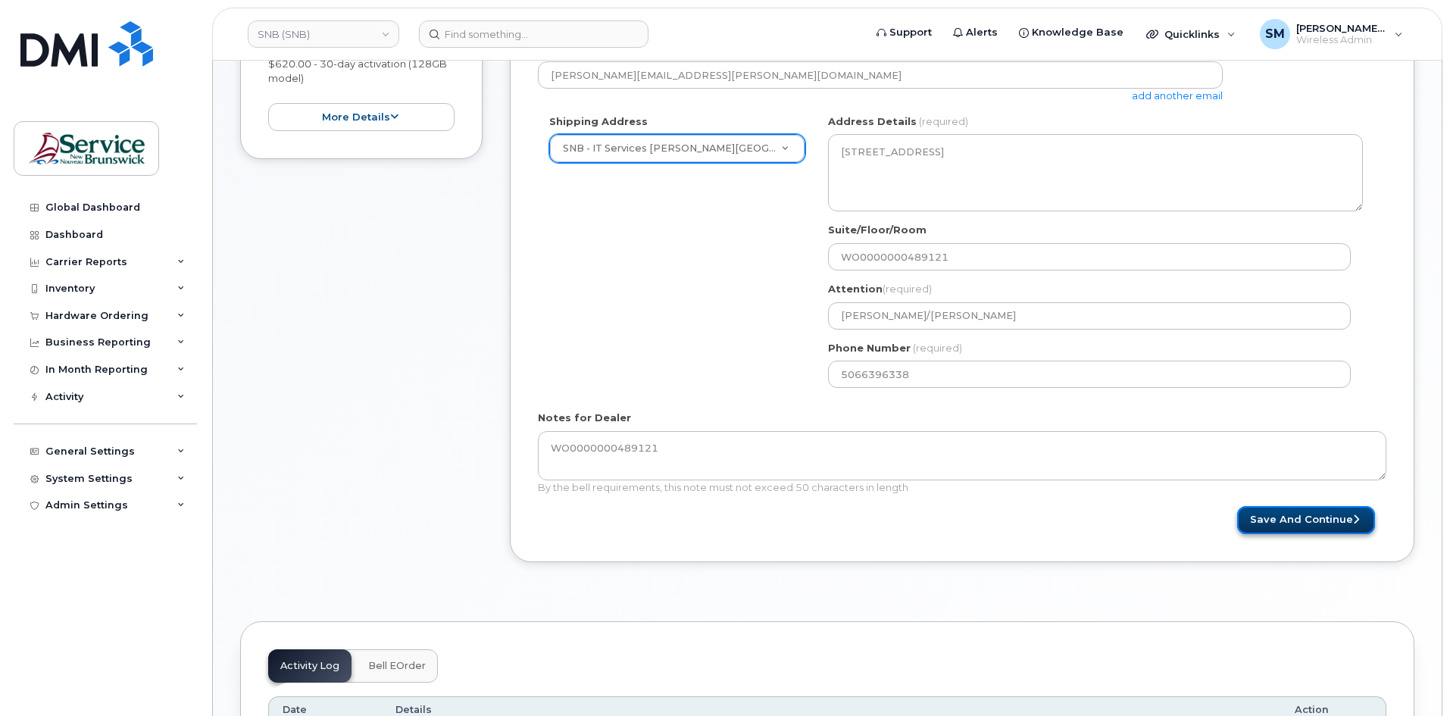
click at [1302, 510] on button "Save and Continue" at bounding box center [1306, 520] width 138 height 28
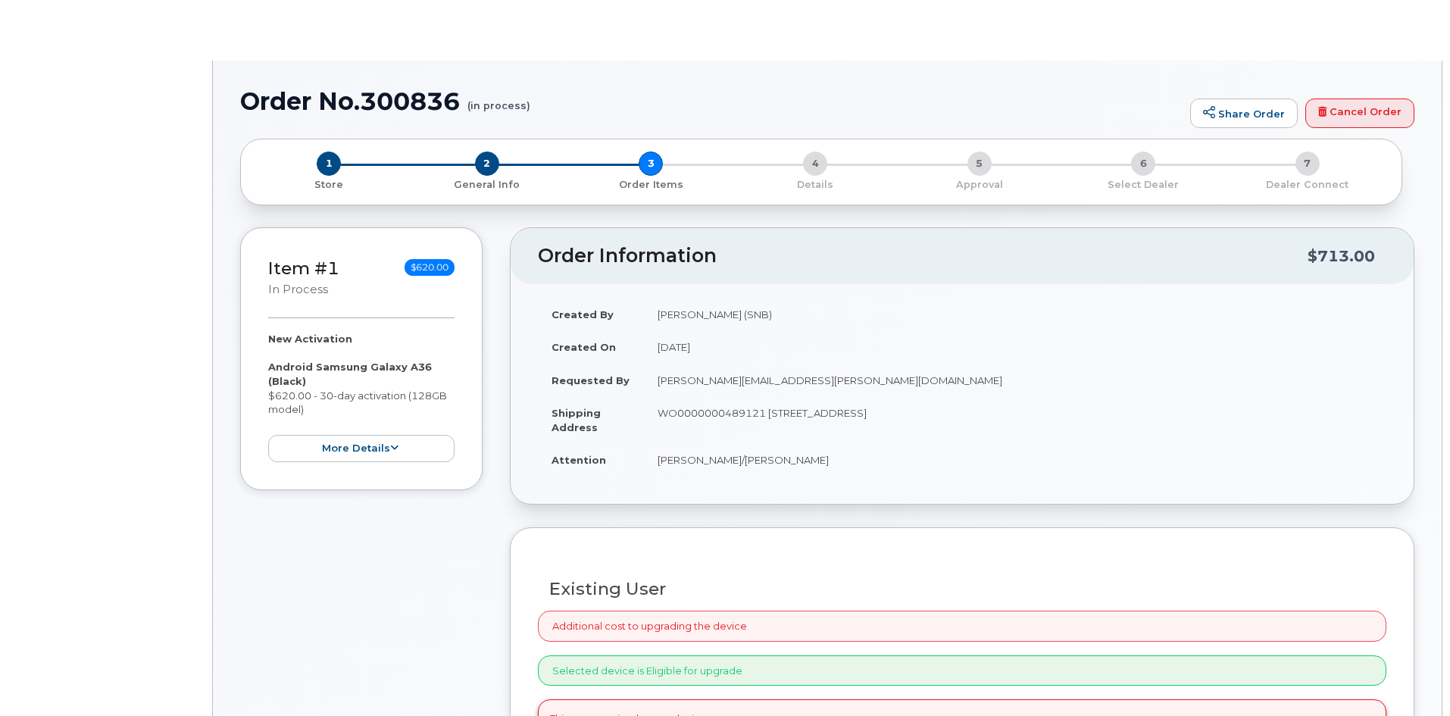
radio input "true"
select select
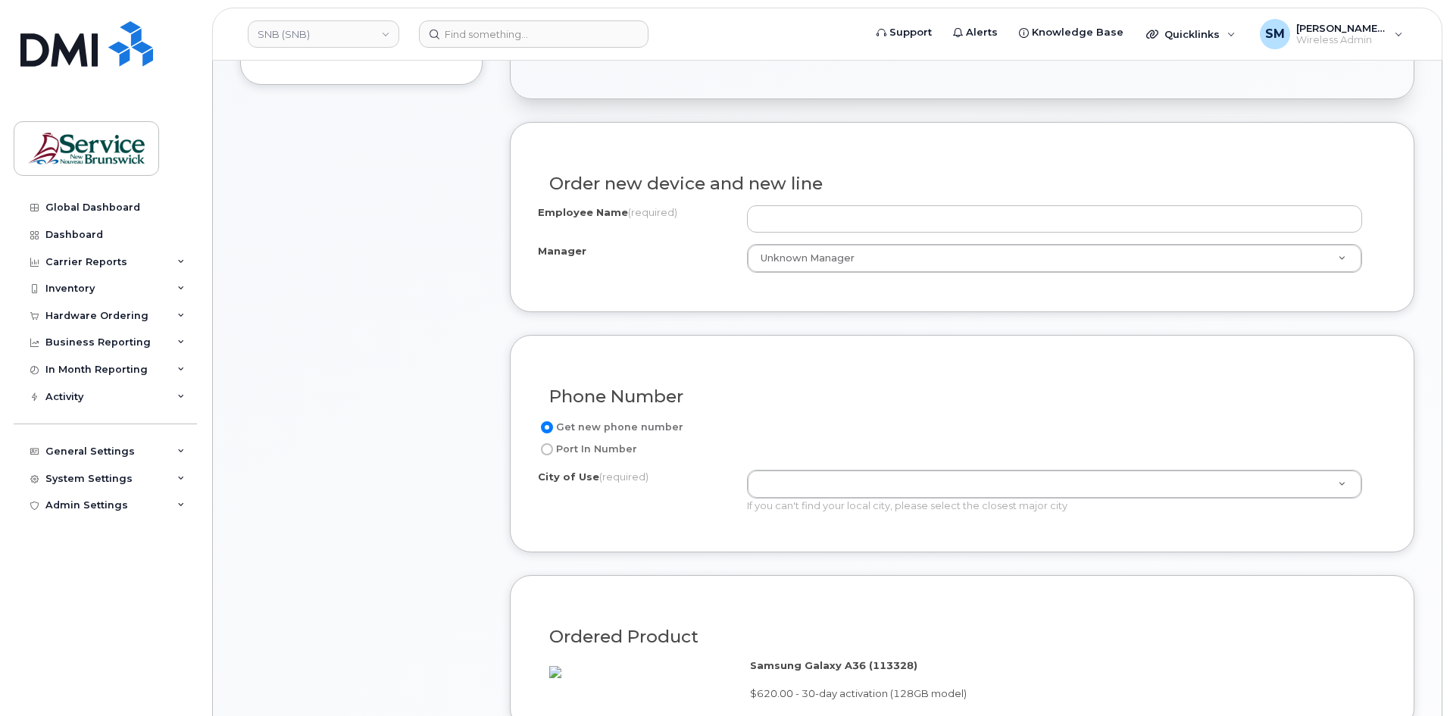
scroll to position [455, 0]
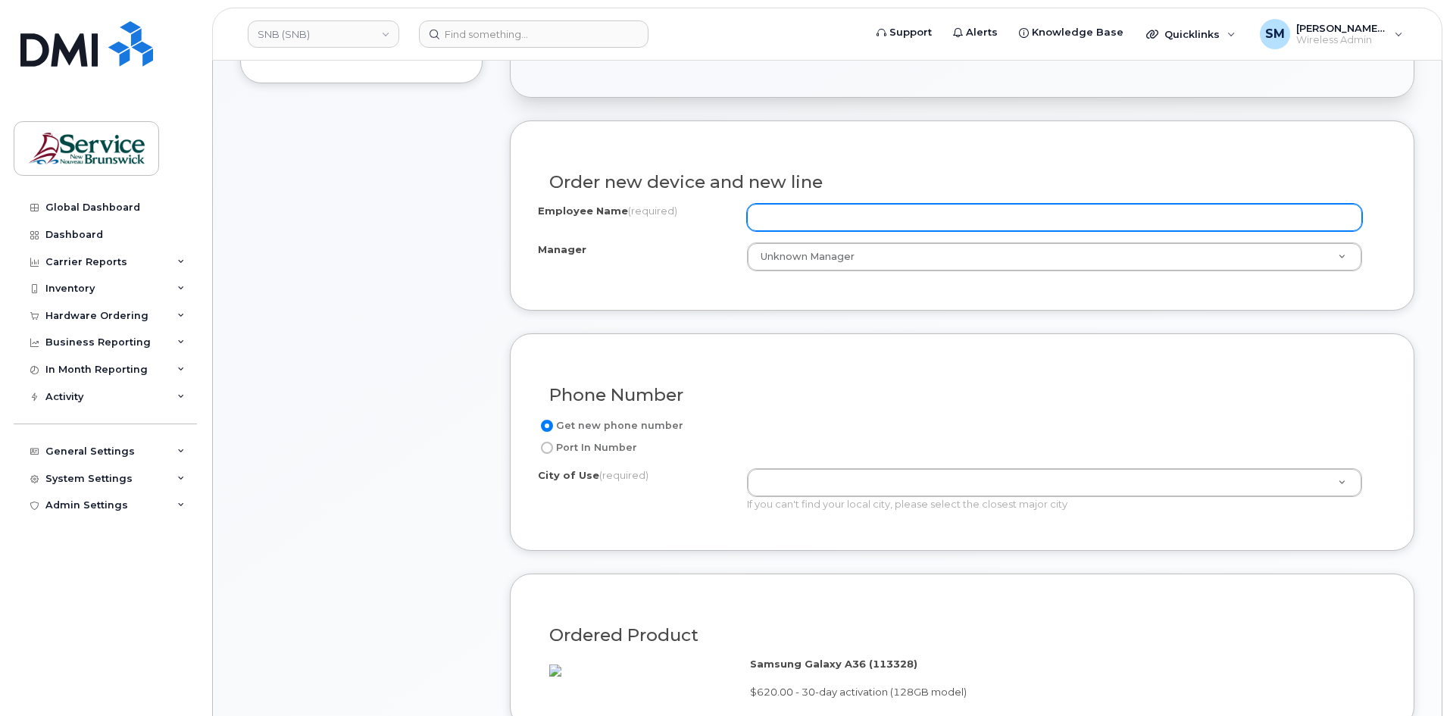
click at [943, 211] on input "Employee Name (required)" at bounding box center [1054, 217] width 615 height 27
paste input "[PERSON_NAME]"
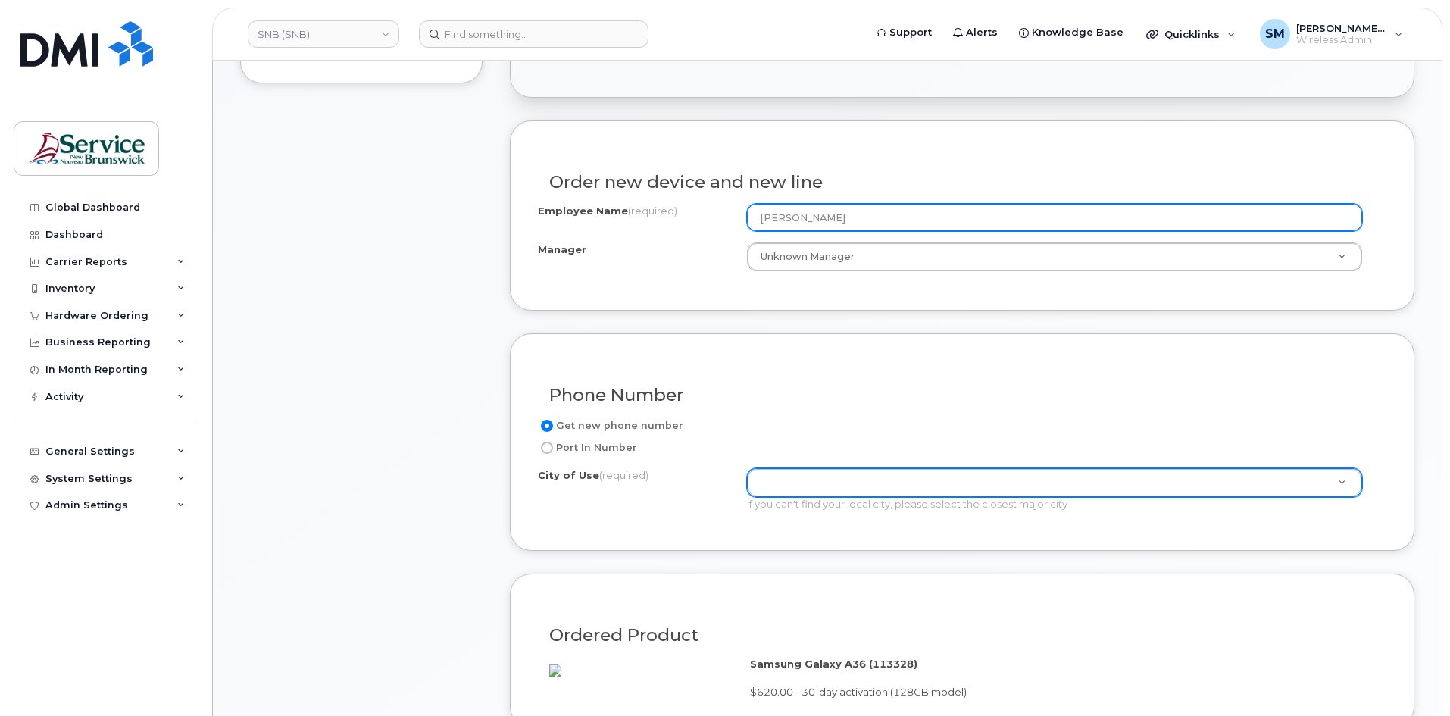
type input "[PERSON_NAME]"
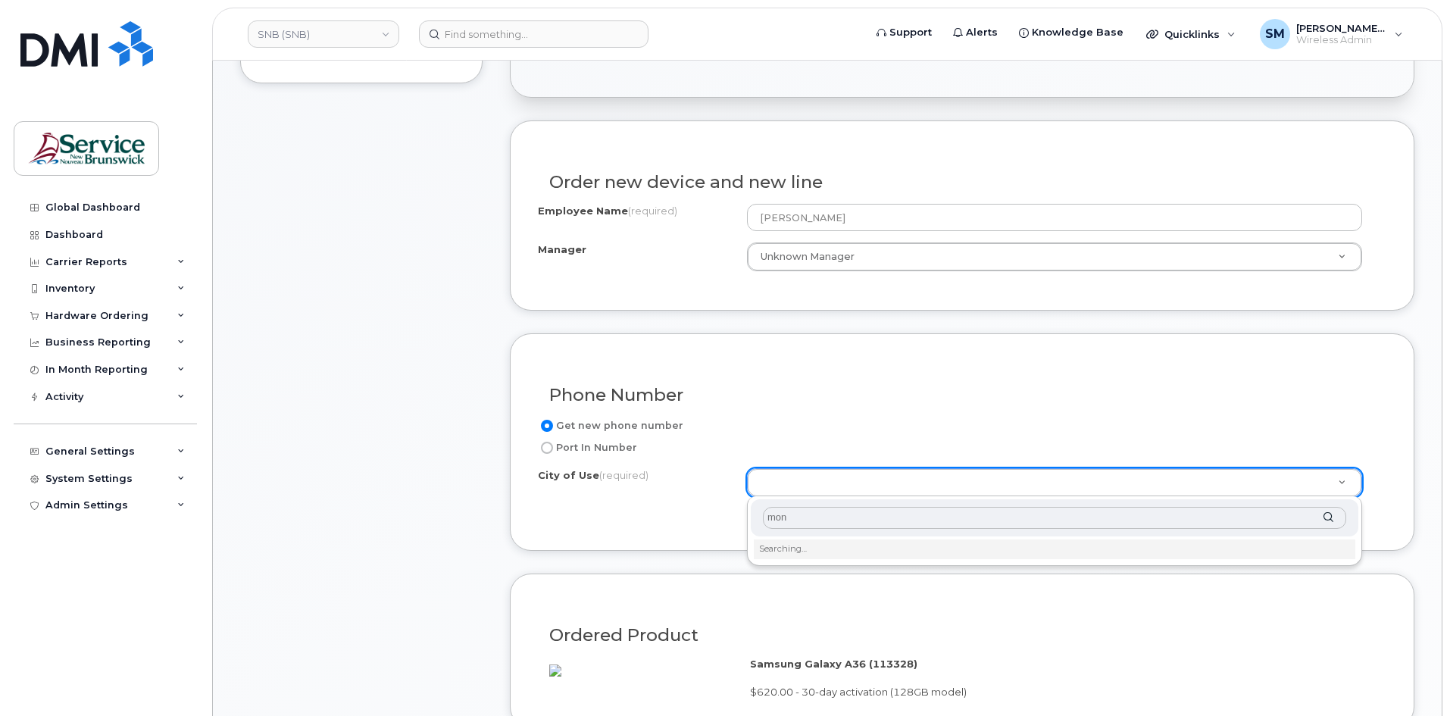
type input "monc"
type input "1817"
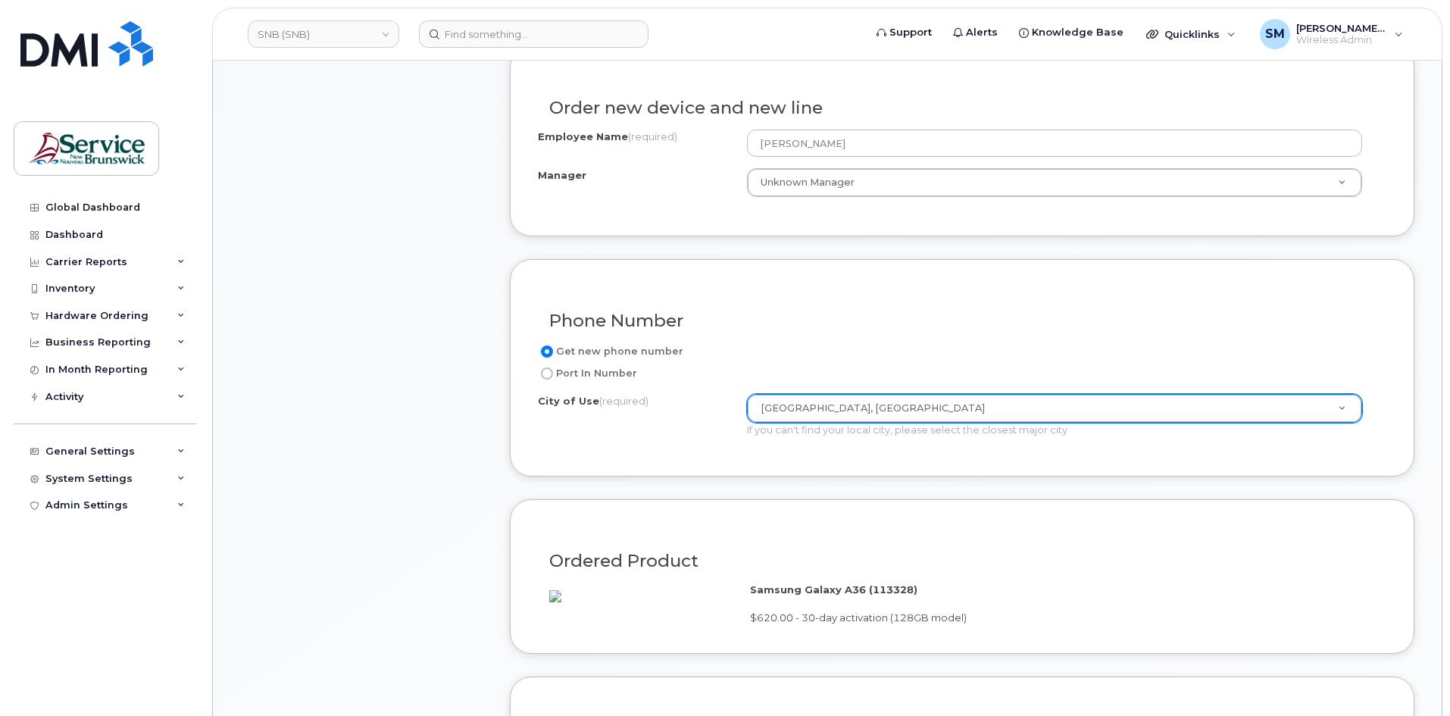
scroll to position [909, 0]
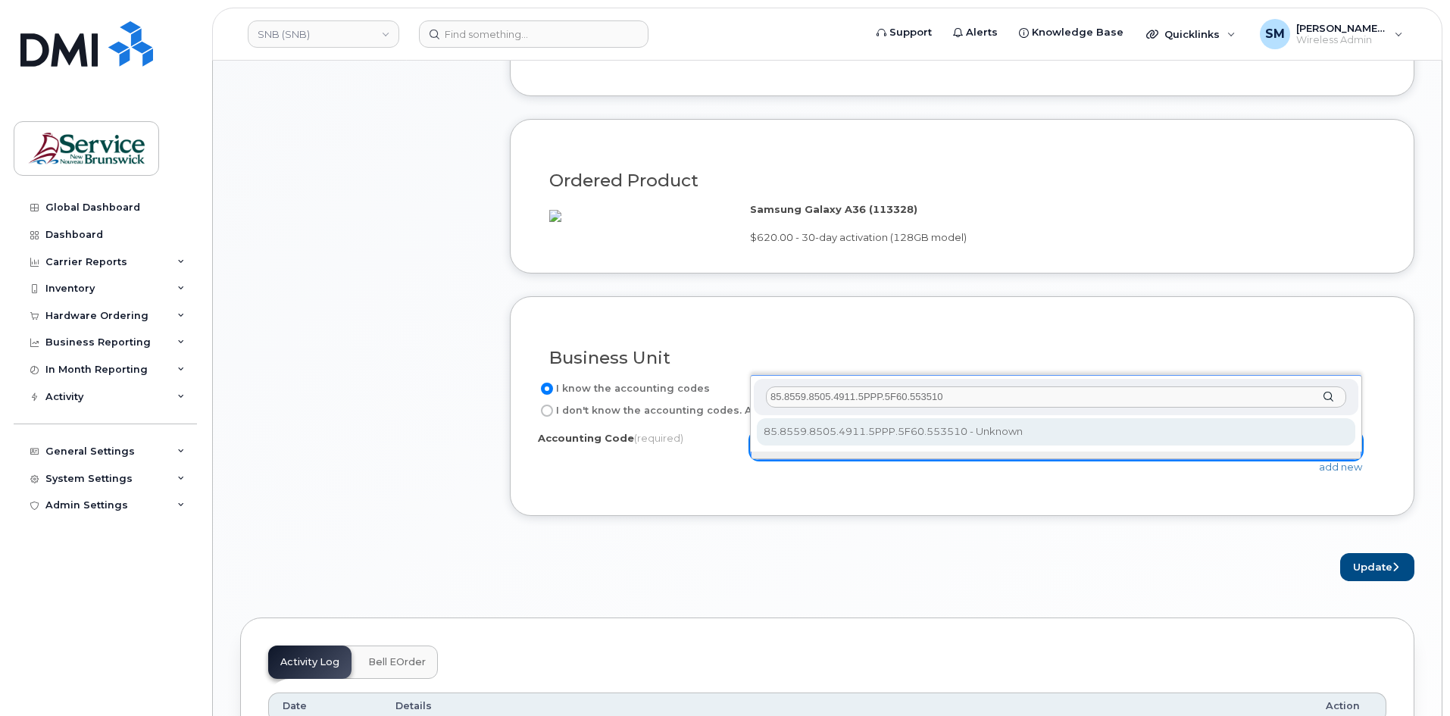
type input "85.8559.8505.4911.5PPP.5F60.553510"
select select "85.8559.8505.4911.5PPP.5F60.553510"
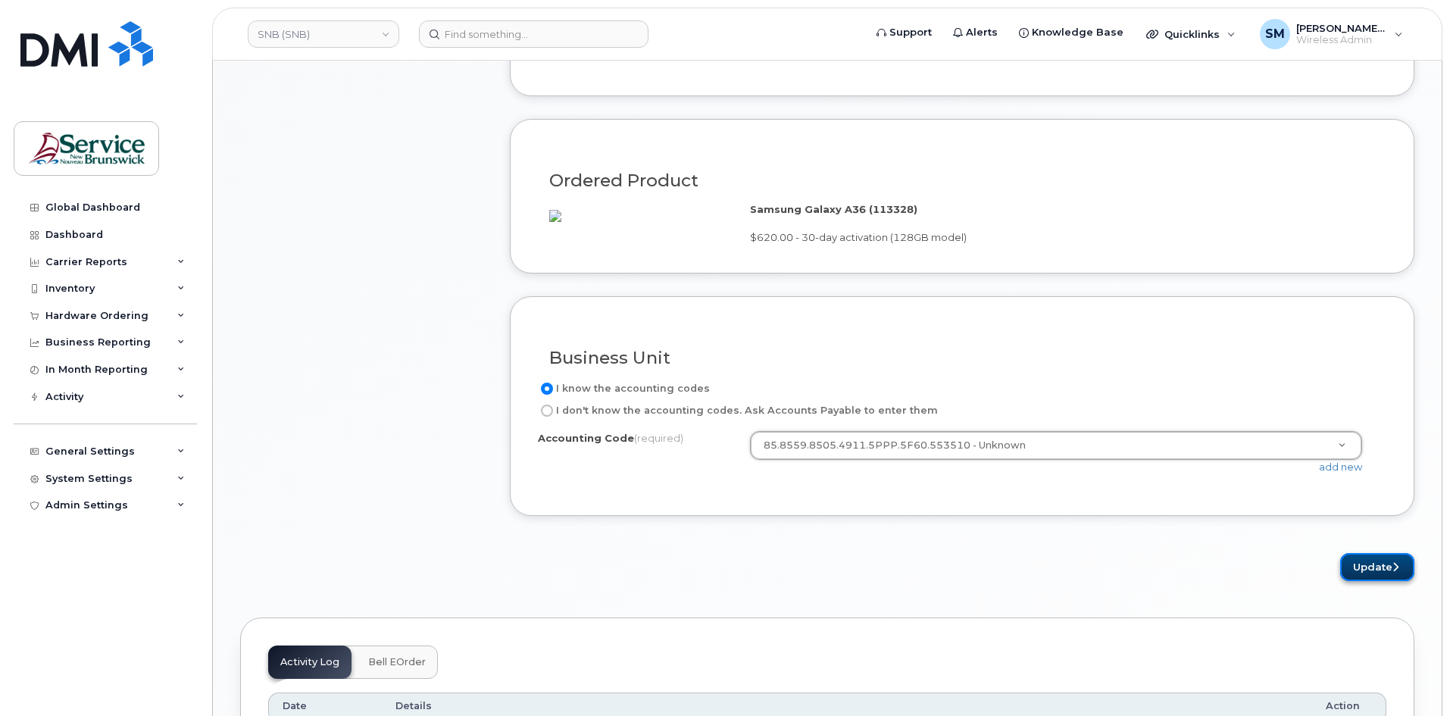
click at [1389, 581] on button "Update" at bounding box center [1377, 567] width 74 height 28
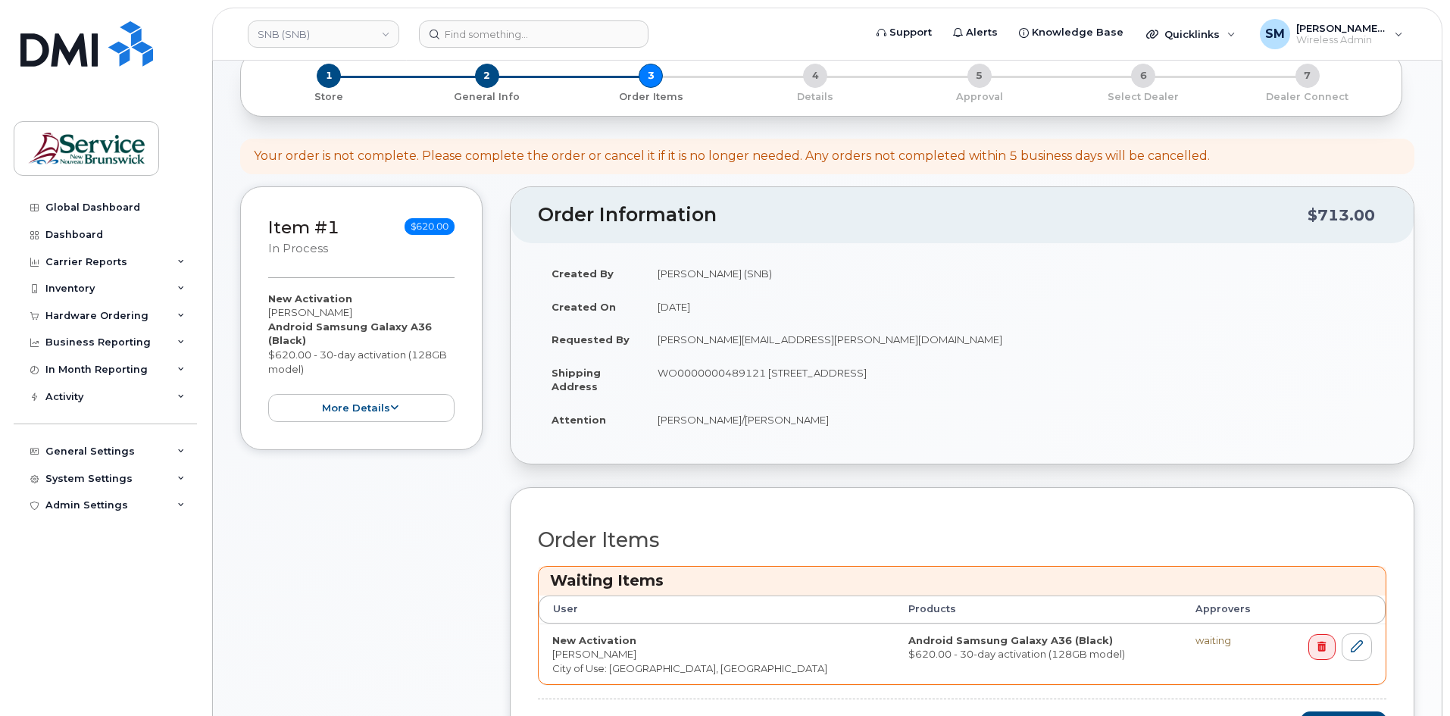
scroll to position [455, 0]
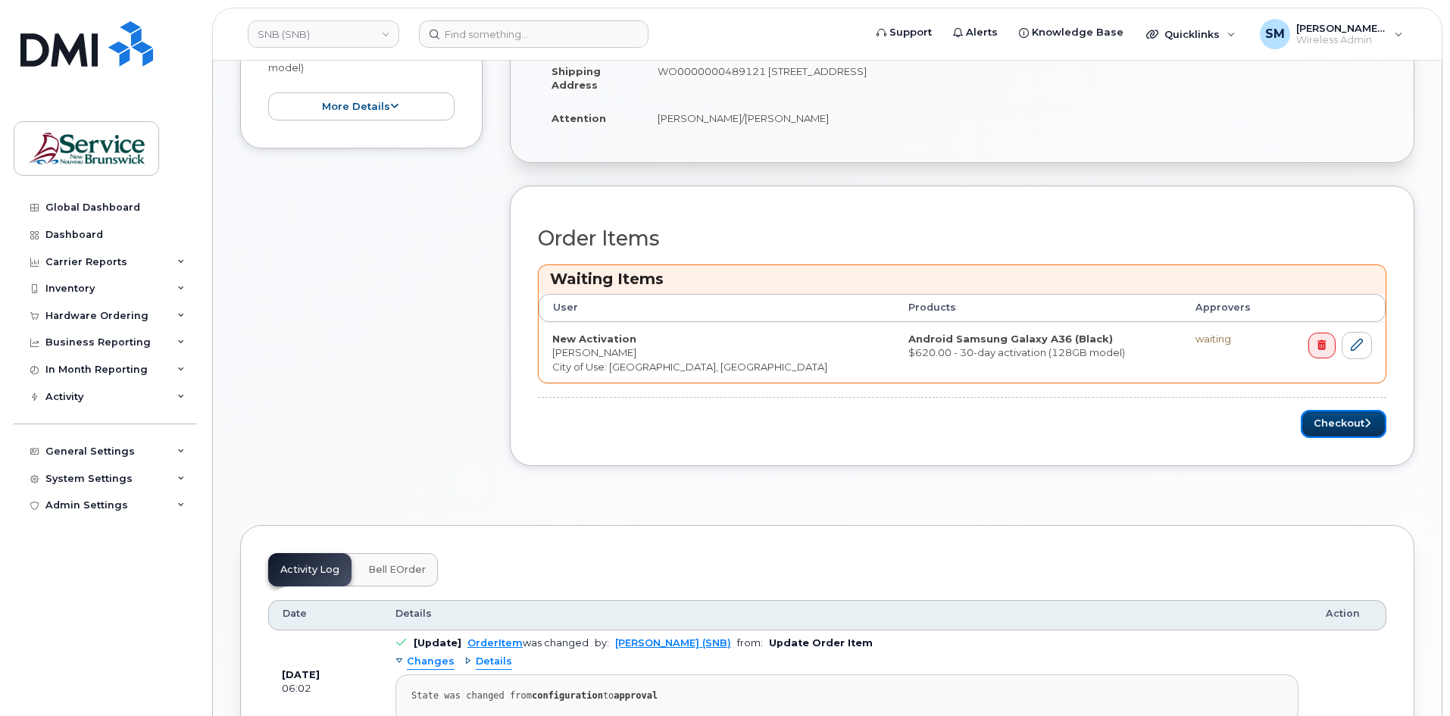
drag, startPoint x: 1356, startPoint y: 425, endPoint x: 1355, endPoint y: 408, distance: 16.7
click at [1356, 423] on button "Checkout" at bounding box center [1344, 424] width 86 height 28
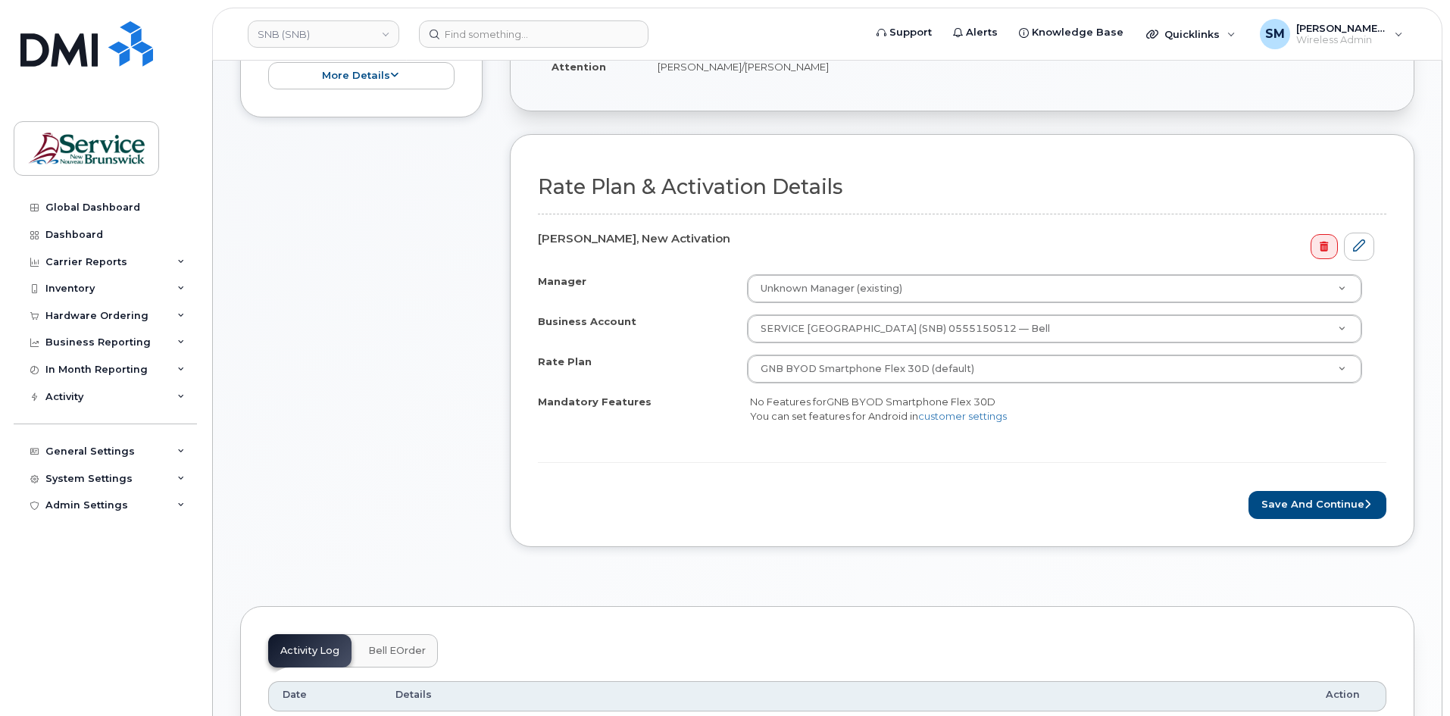
scroll to position [455, 0]
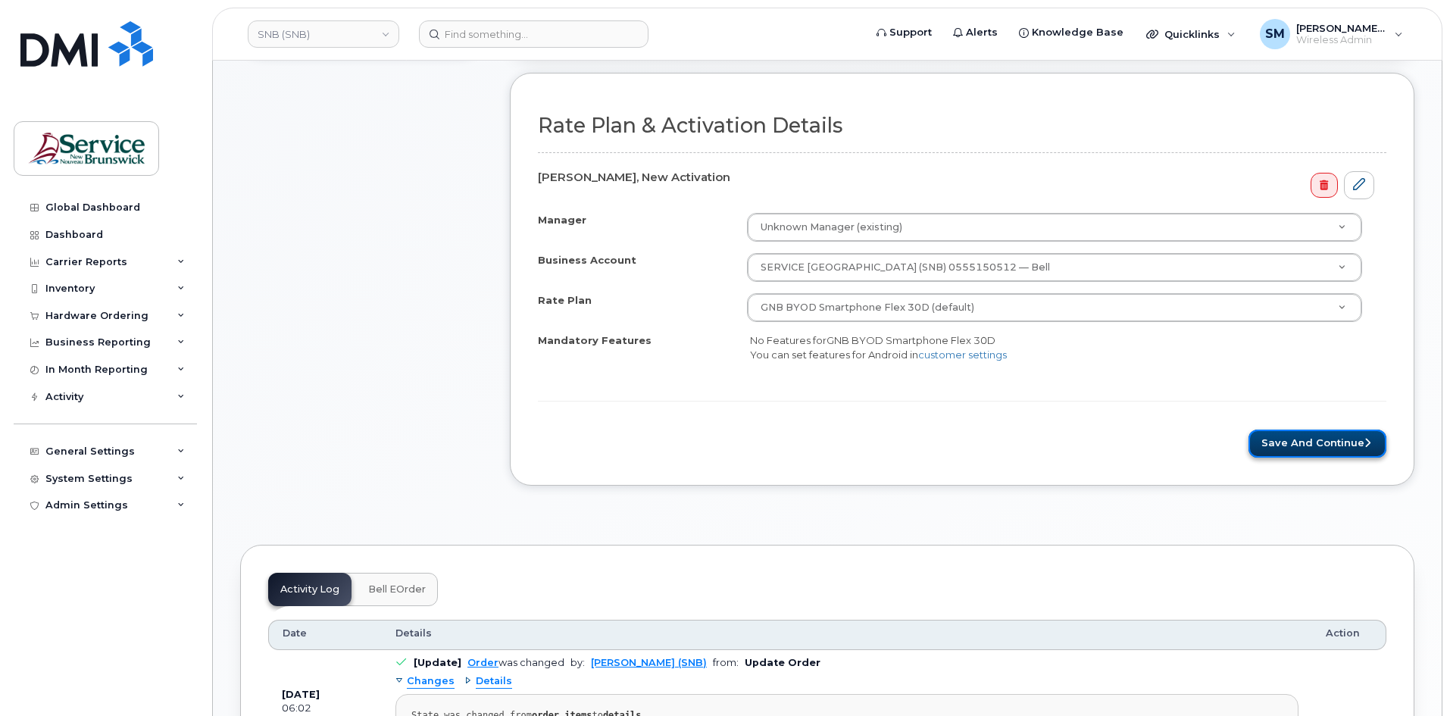
click at [1308, 443] on button "Save and Continue" at bounding box center [1317, 444] width 138 height 28
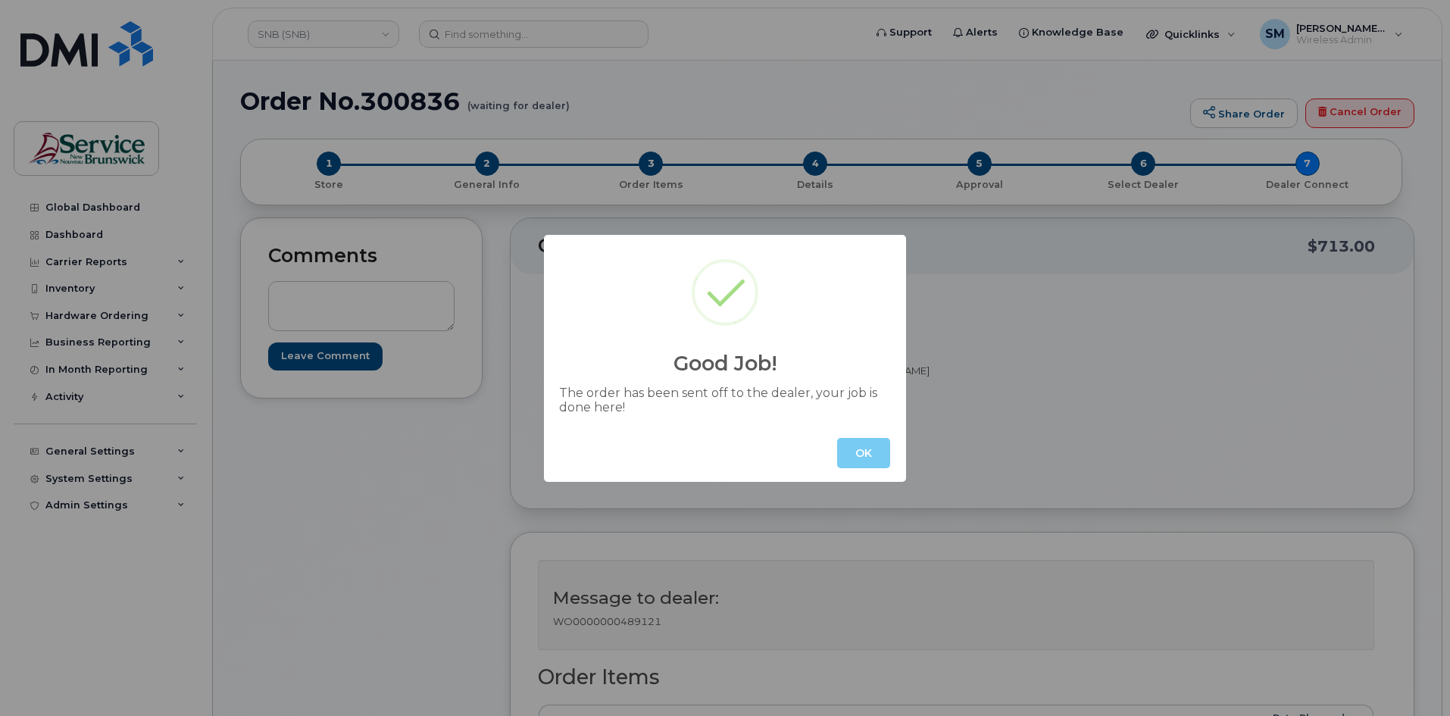
click at [868, 446] on button "OK" at bounding box center [863, 453] width 53 height 30
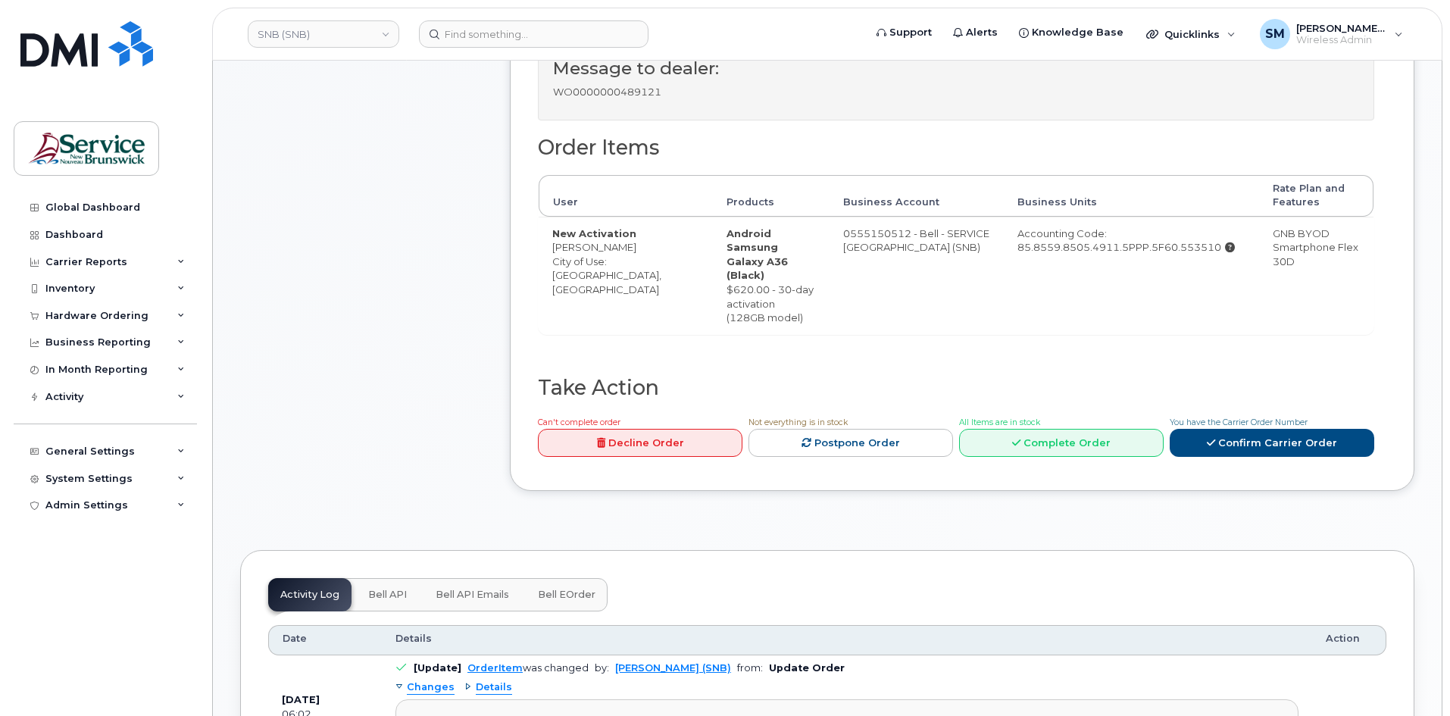
scroll to position [530, 0]
drag, startPoint x: 645, startPoint y: 405, endPoint x: 771, endPoint y: 480, distance: 147.1
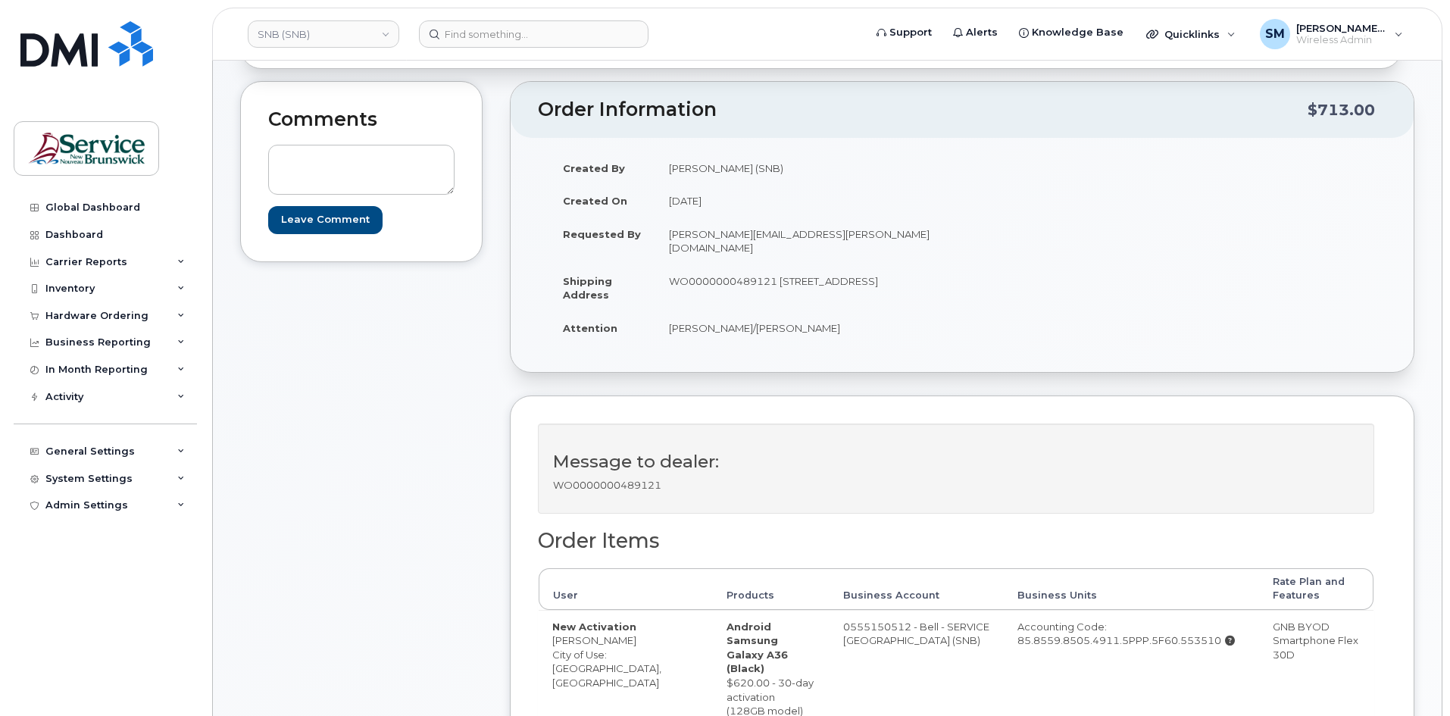
scroll to position [0, 0]
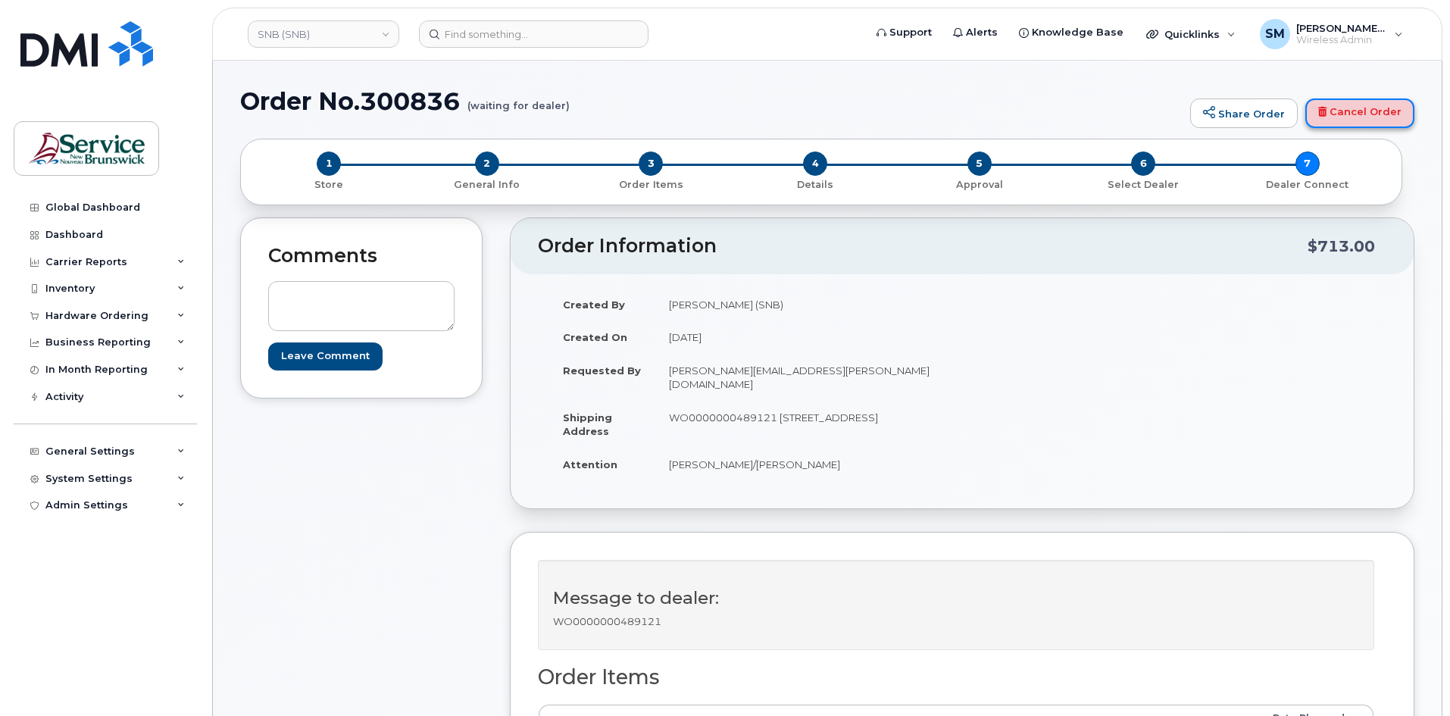
click at [1332, 115] on link "Cancel Order" at bounding box center [1359, 113] width 109 height 30
click at [482, 41] on input at bounding box center [534, 33] width 230 height 27
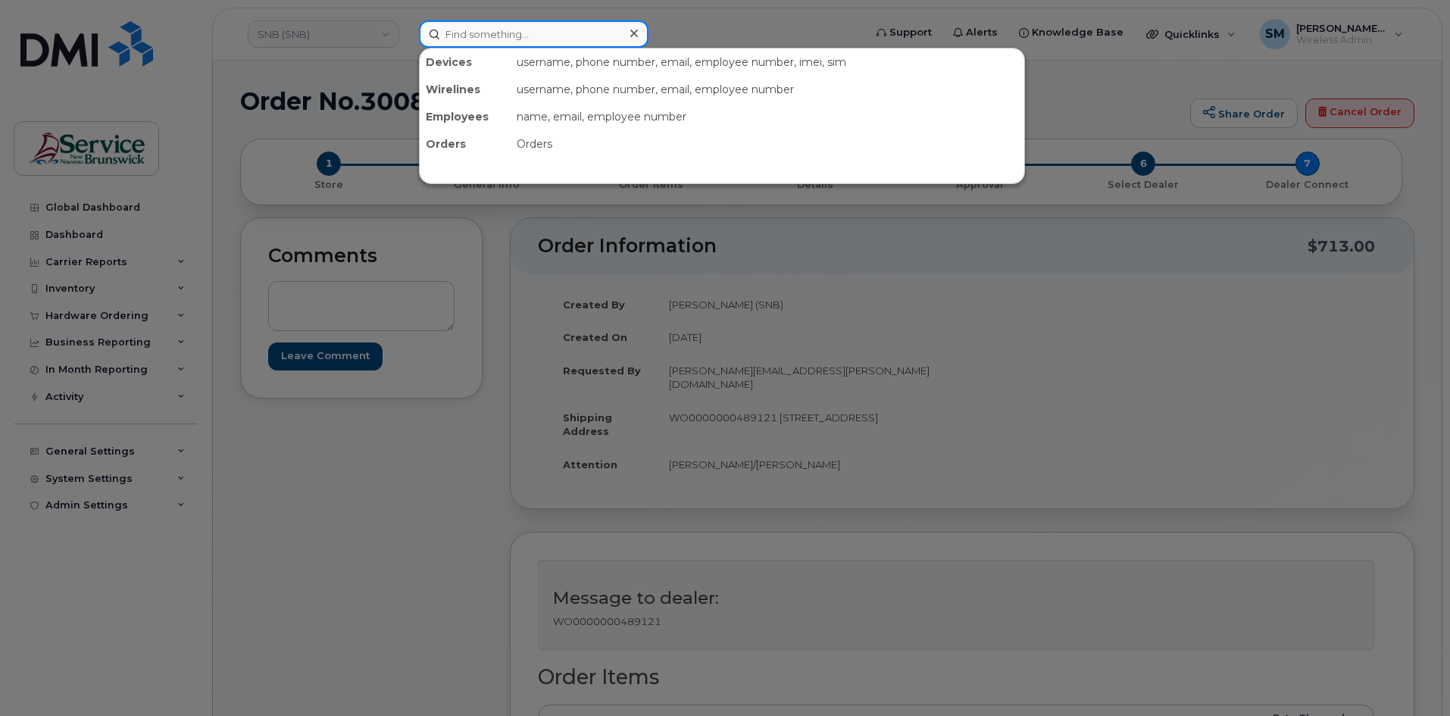
paste input "506-875-3558"
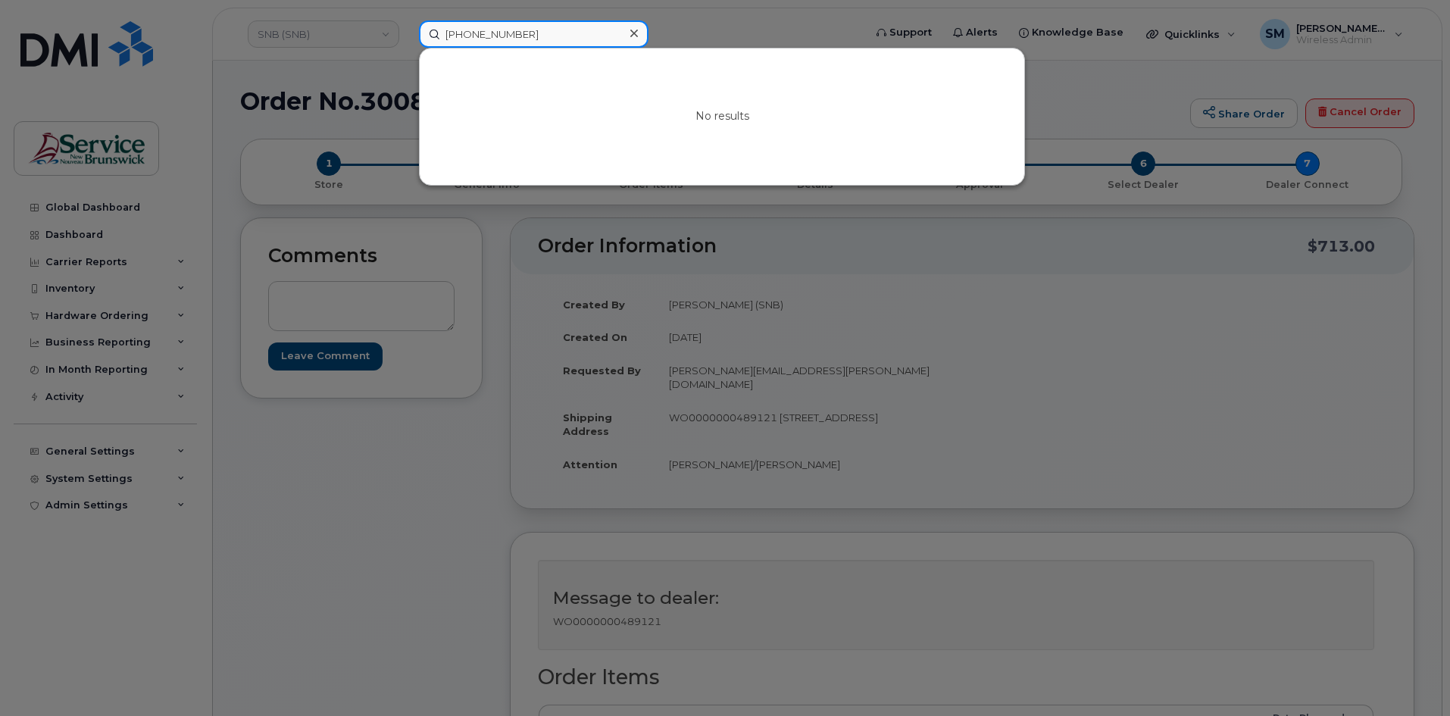
type input "506-875-3558"
click at [638, 30] on div at bounding box center [634, 34] width 22 height 22
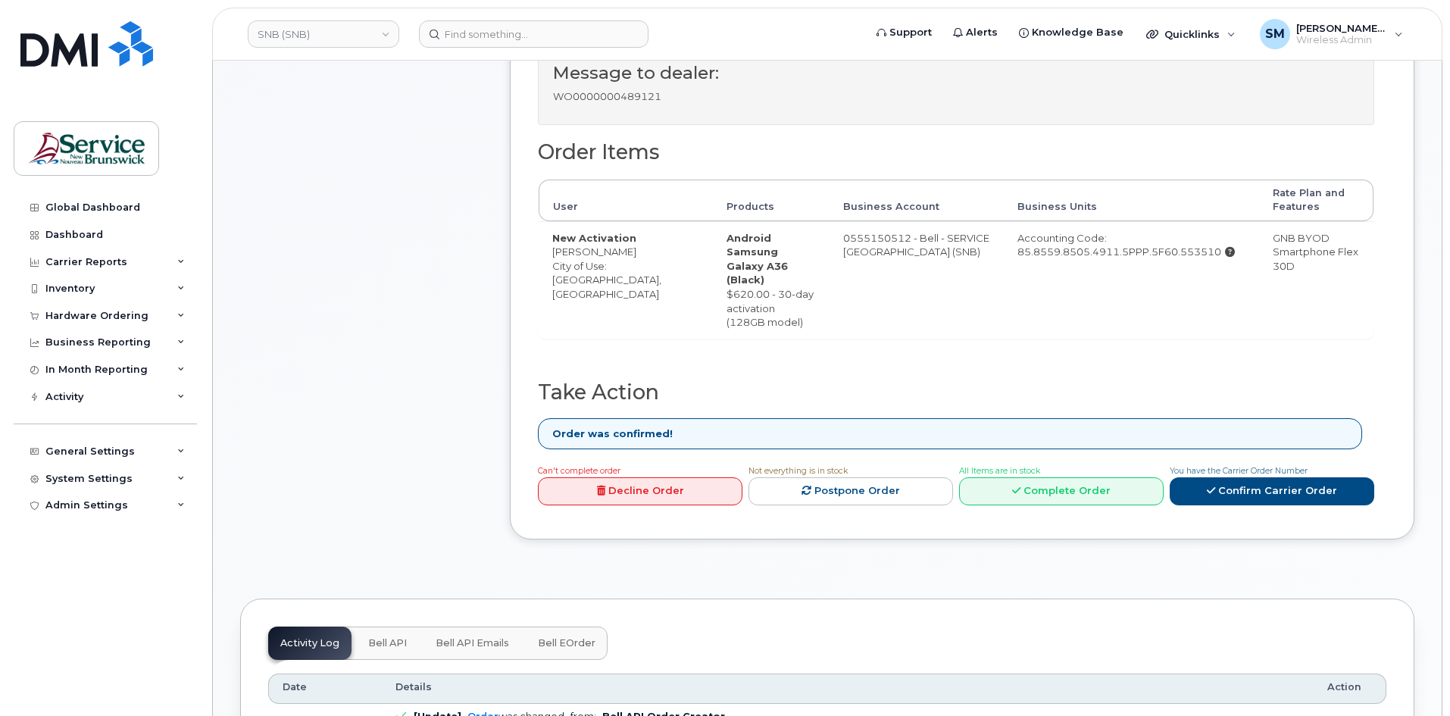
scroll to position [606, 0]
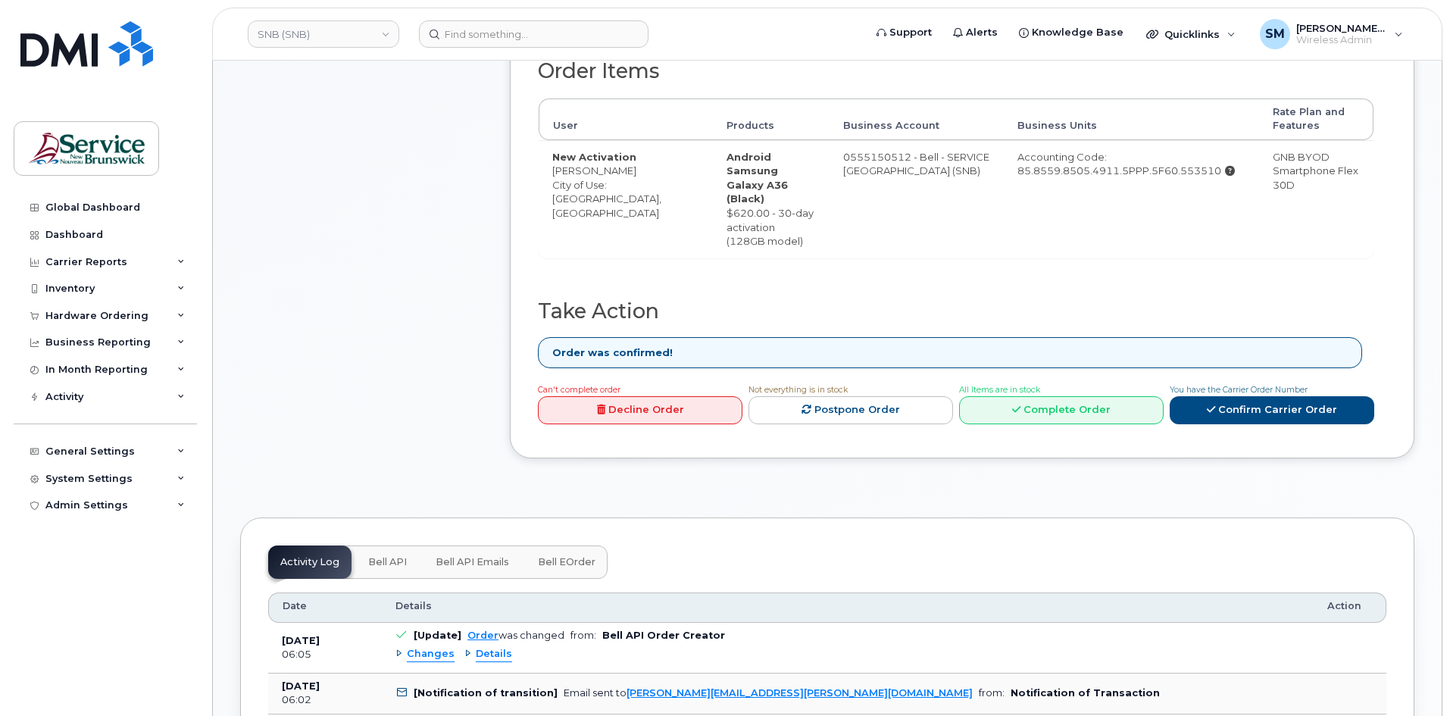
click at [489, 545] on button "Bell API Emails" at bounding box center [472, 561] width 98 height 33
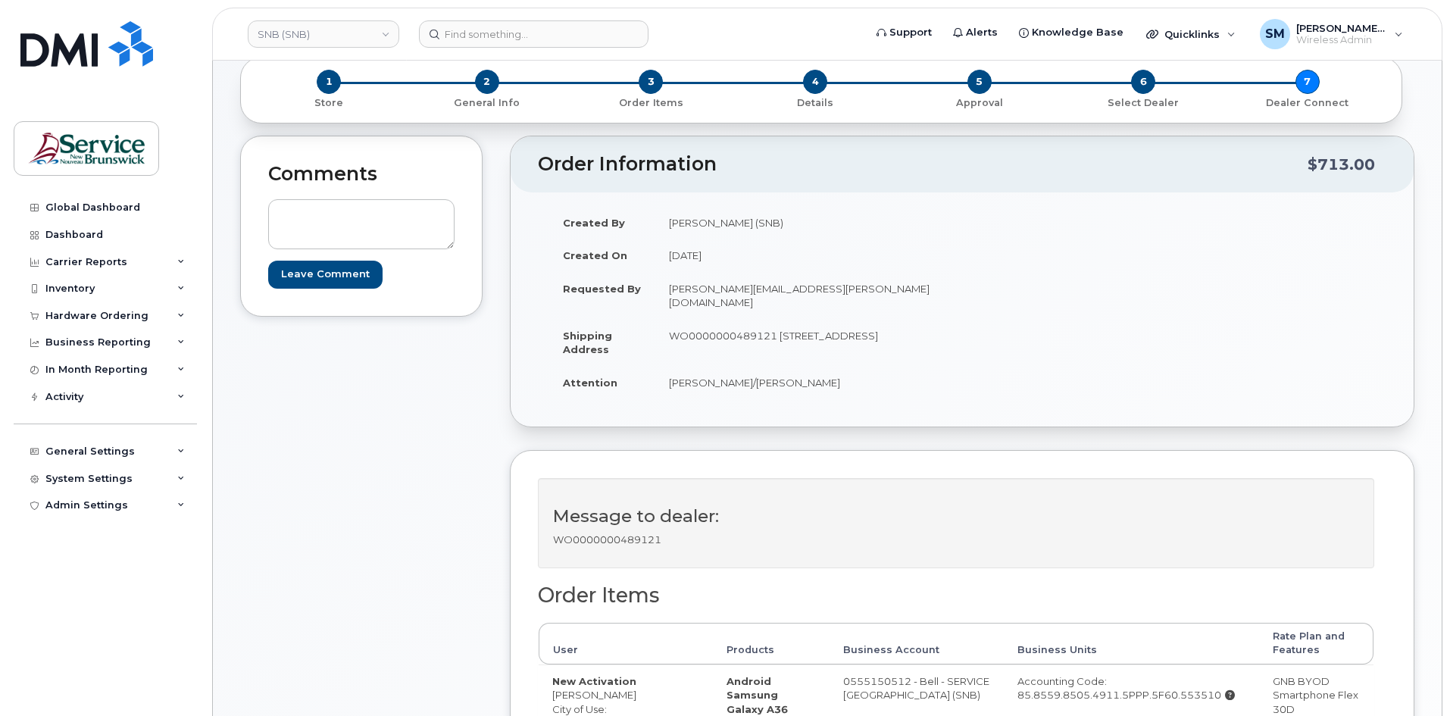
scroll to position [0, 0]
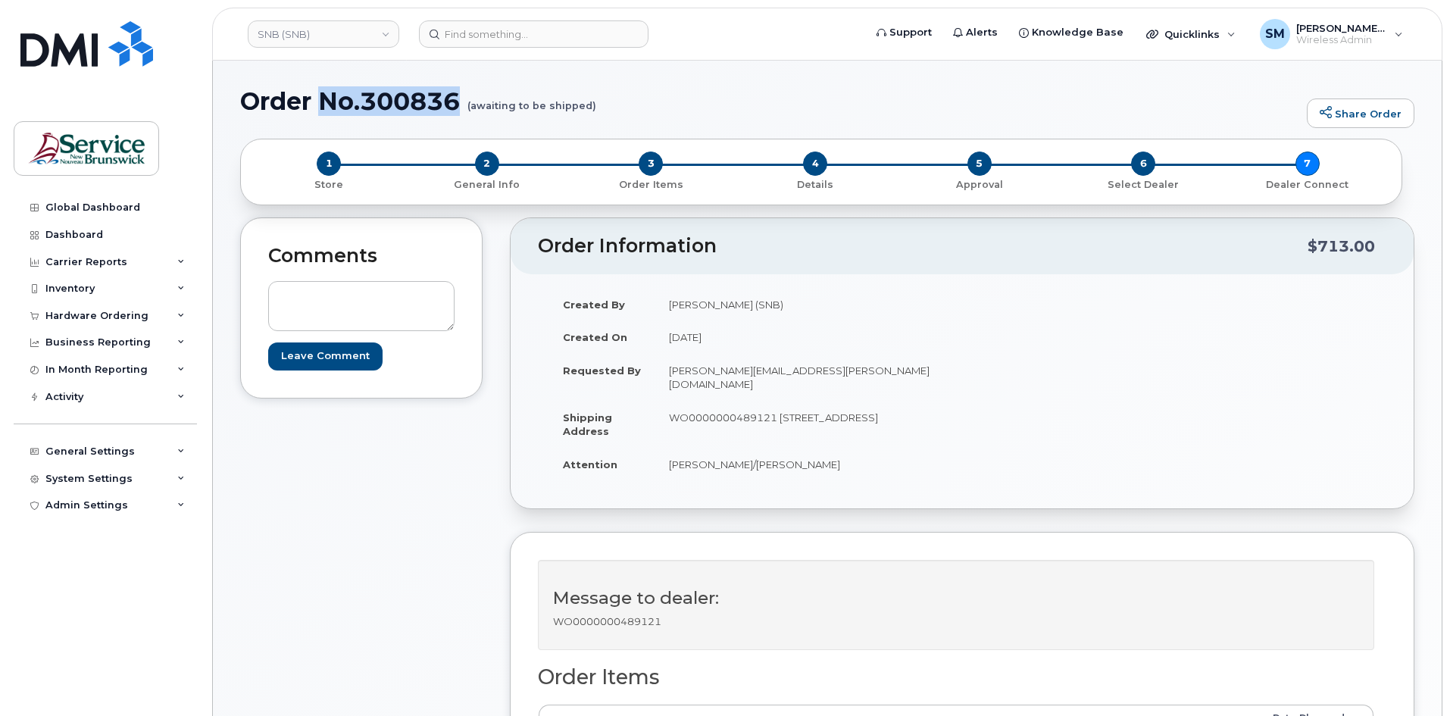
drag, startPoint x: 464, startPoint y: 98, endPoint x: 330, endPoint y: 99, distance: 134.1
click at [326, 101] on h1 "Order No.300836 (awaiting to be shipped)" at bounding box center [769, 101] width 1059 height 27
copy h1 "No.300836"
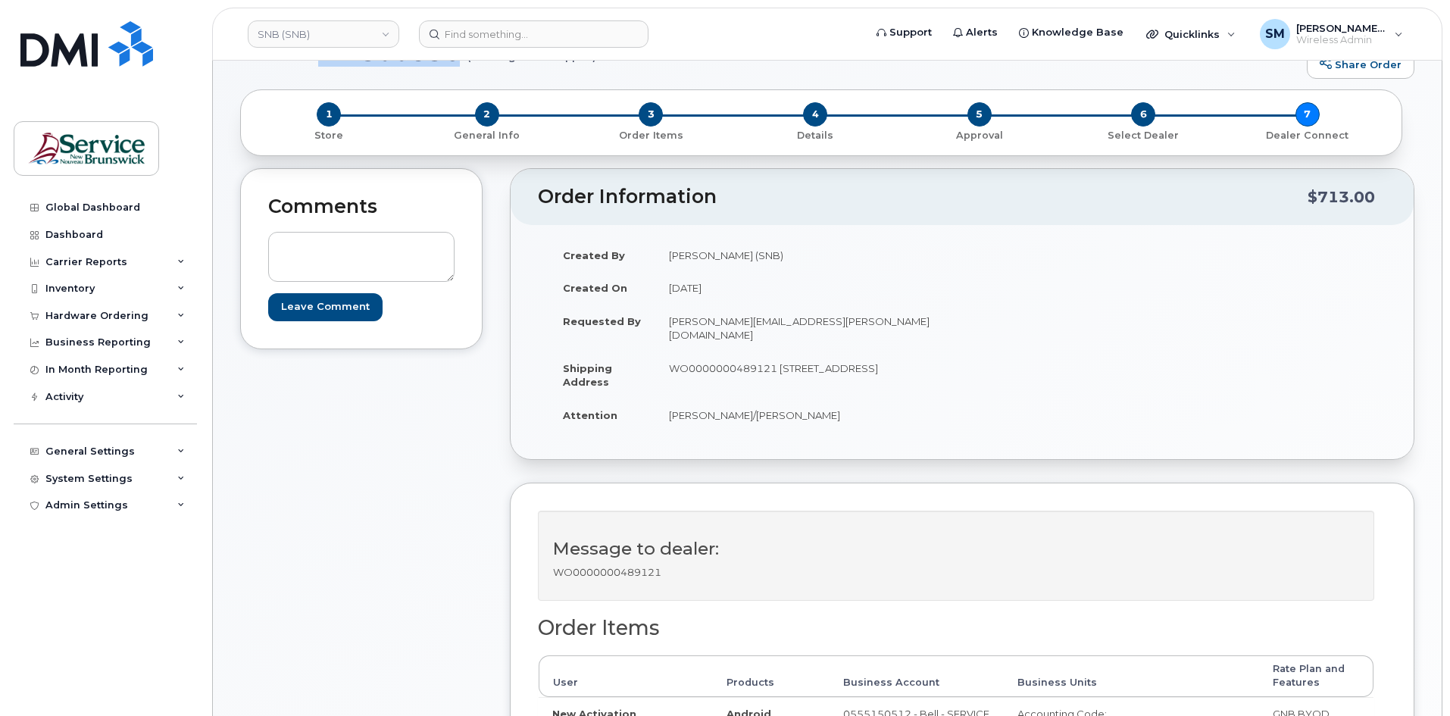
scroll to position [76, 0]
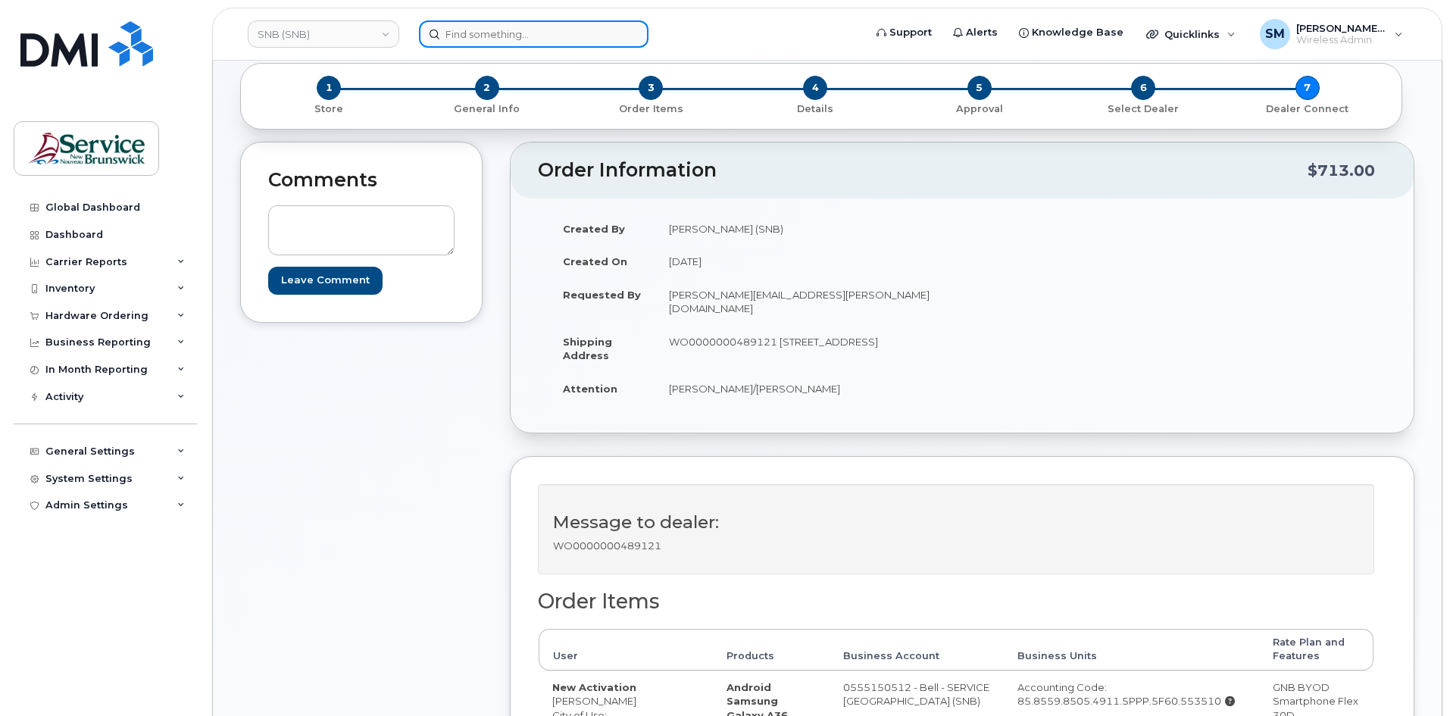
click at [508, 46] on input at bounding box center [534, 33] width 230 height 27
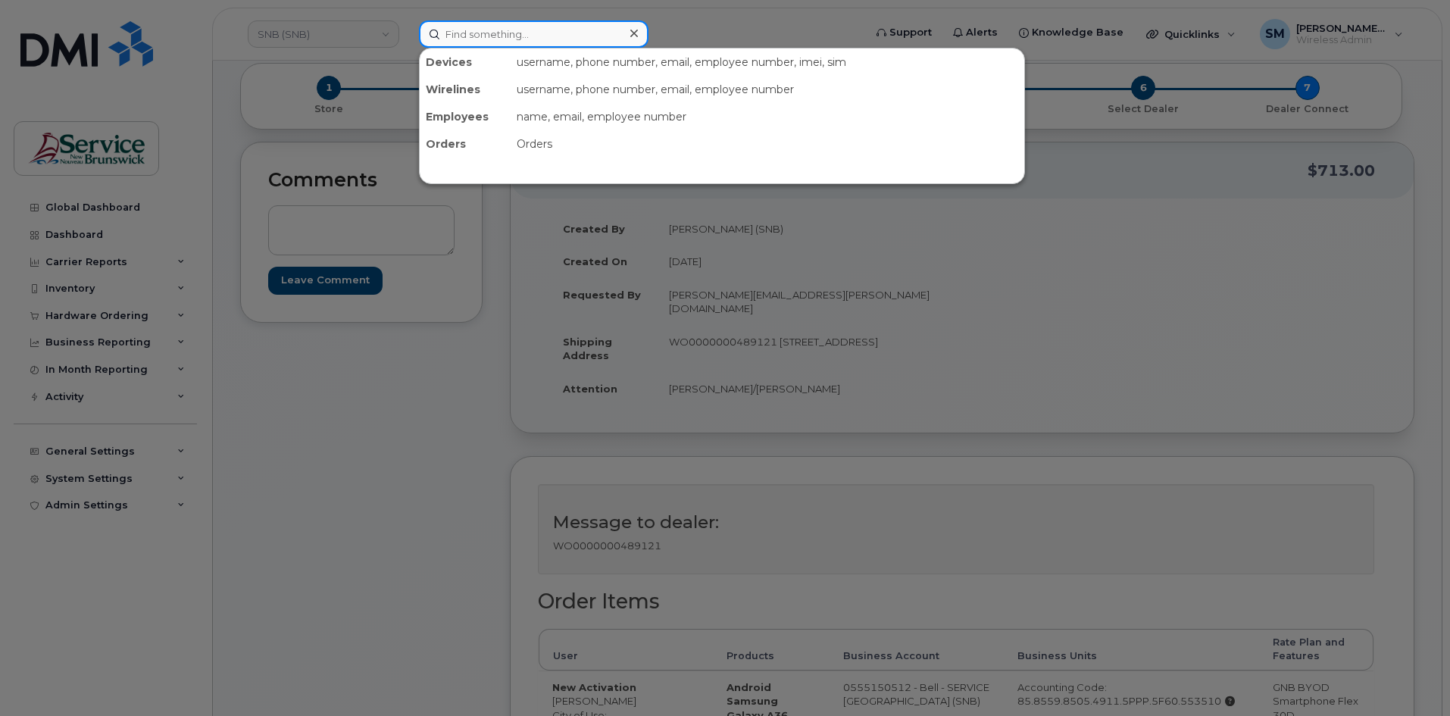
paste input "[PHONE_NUMBER]"
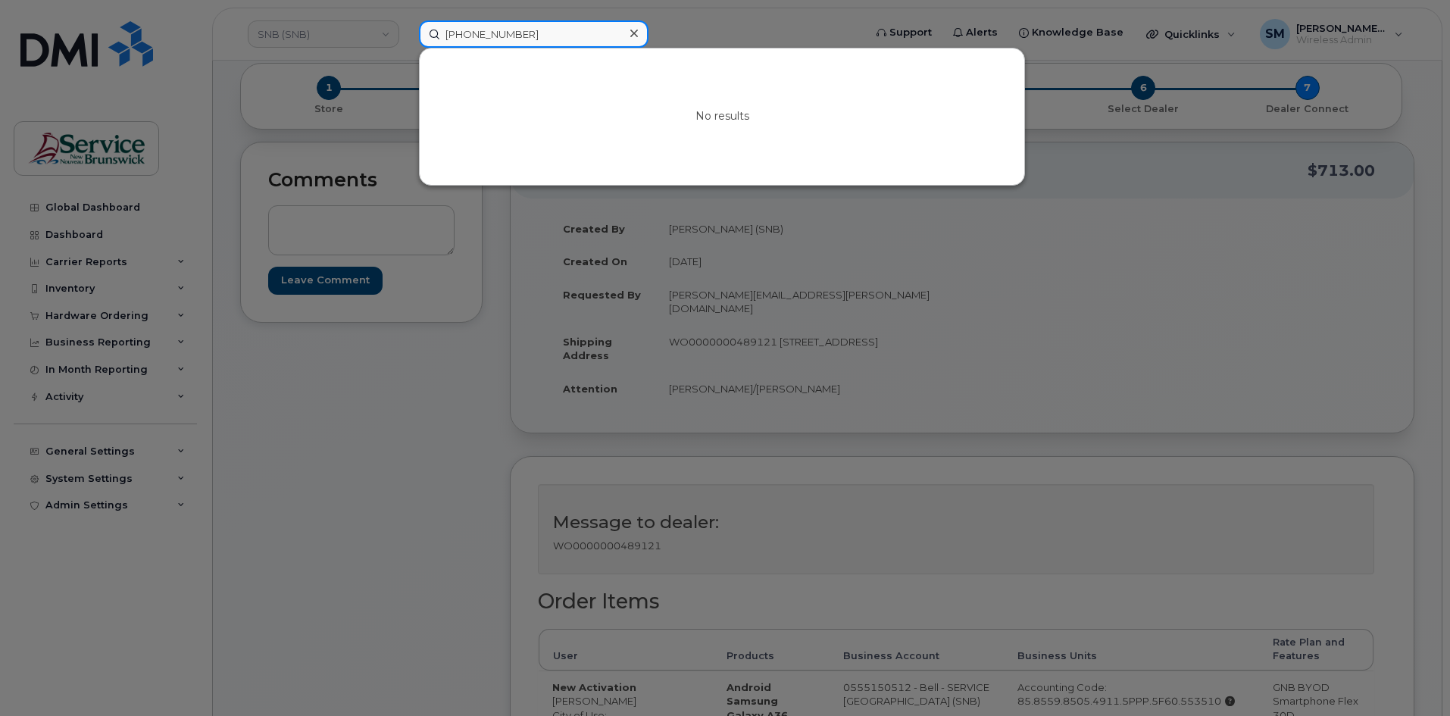
drag, startPoint x: 552, startPoint y: 39, endPoint x: 324, endPoint y: 30, distance: 228.2
click at [407, 30] on div "[PHONE_NUMBER] No results" at bounding box center [636, 33] width 459 height 27
type input "[PERSON_NAME]"
